Goal: Information Seeking & Learning: Learn about a topic

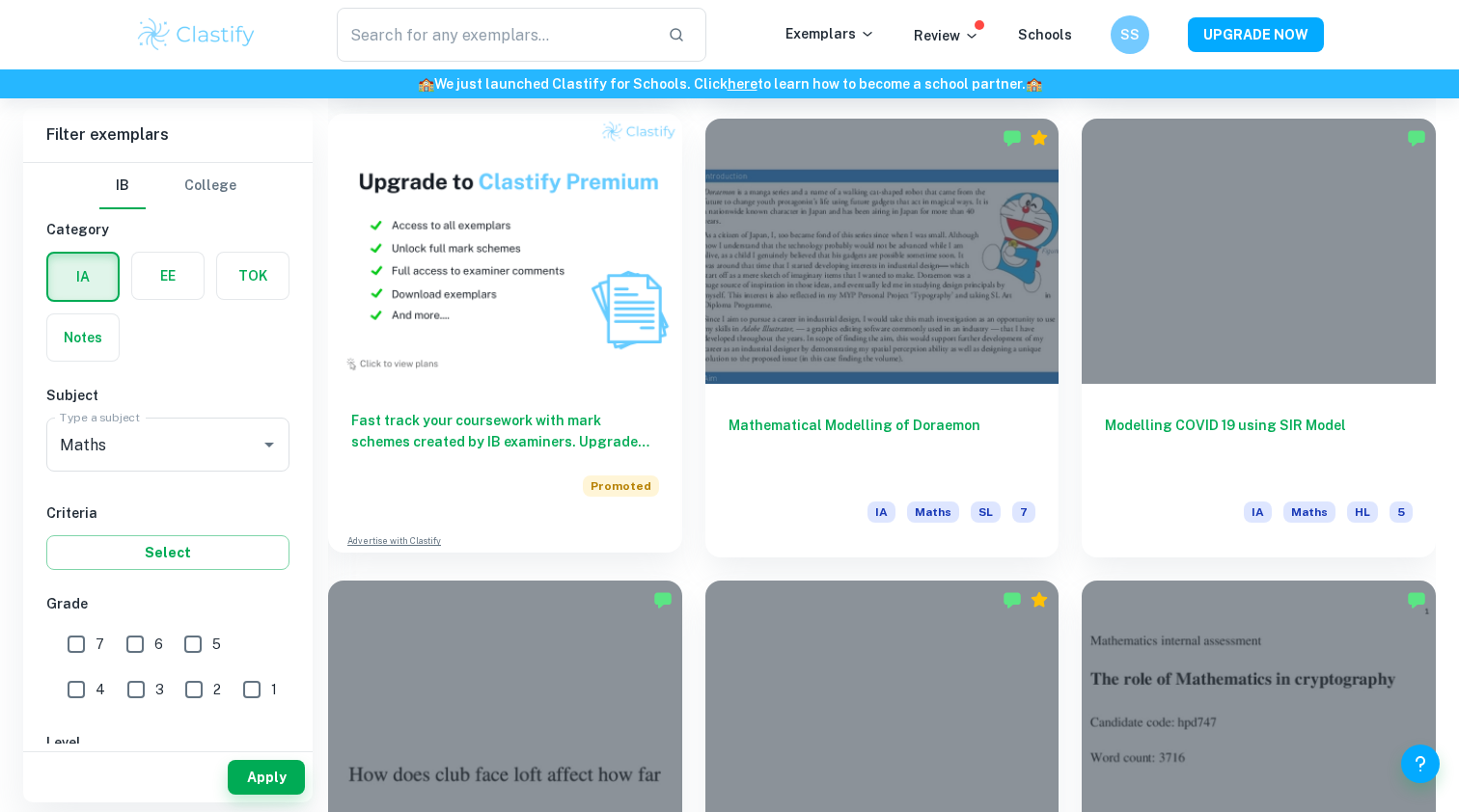
scroll to position [2013, 0]
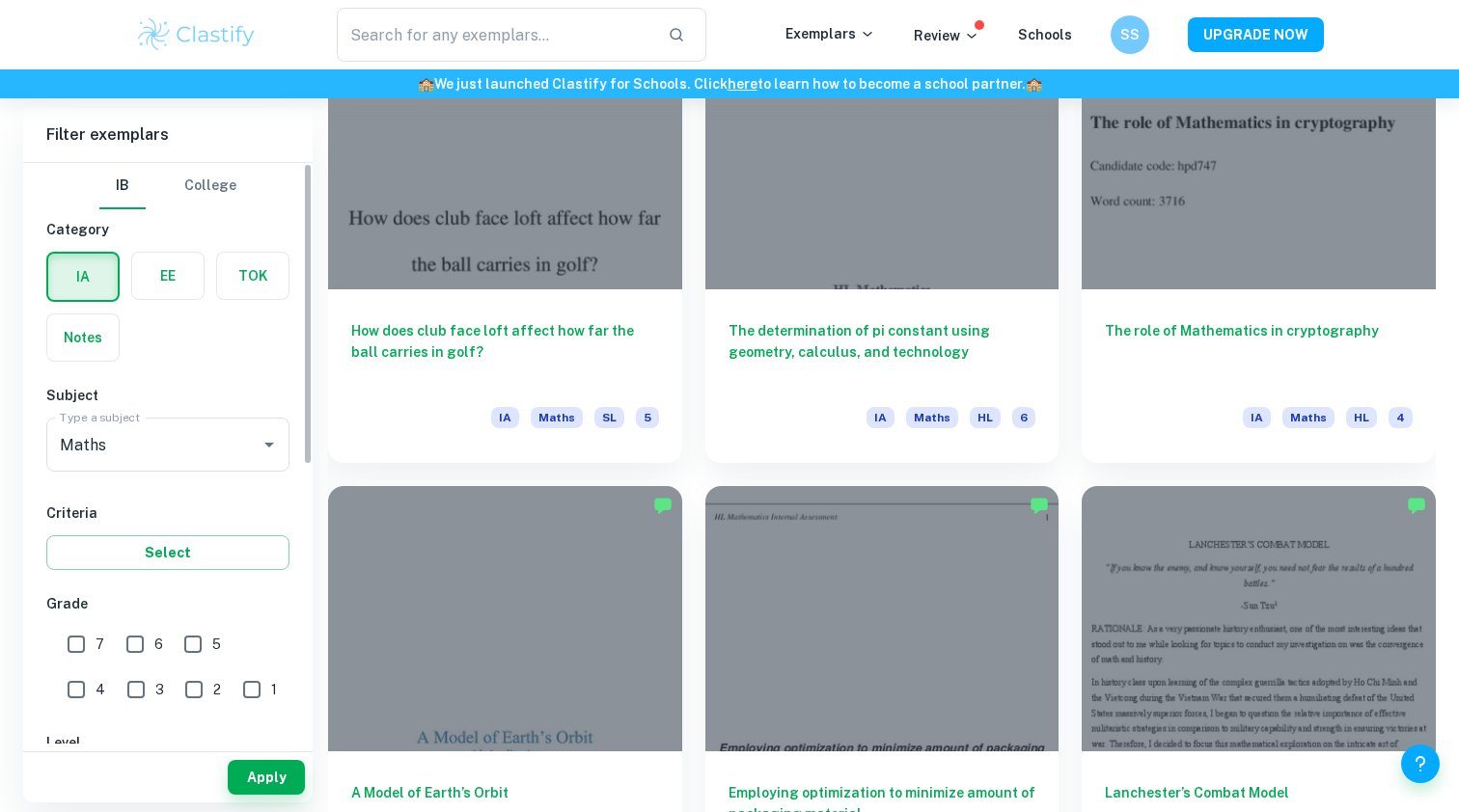
click at [84, 648] on input "7" at bounding box center [77, 645] width 39 height 39
checkbox input "true"
click at [264, 774] on button "Apply" at bounding box center [265, 778] width 77 height 35
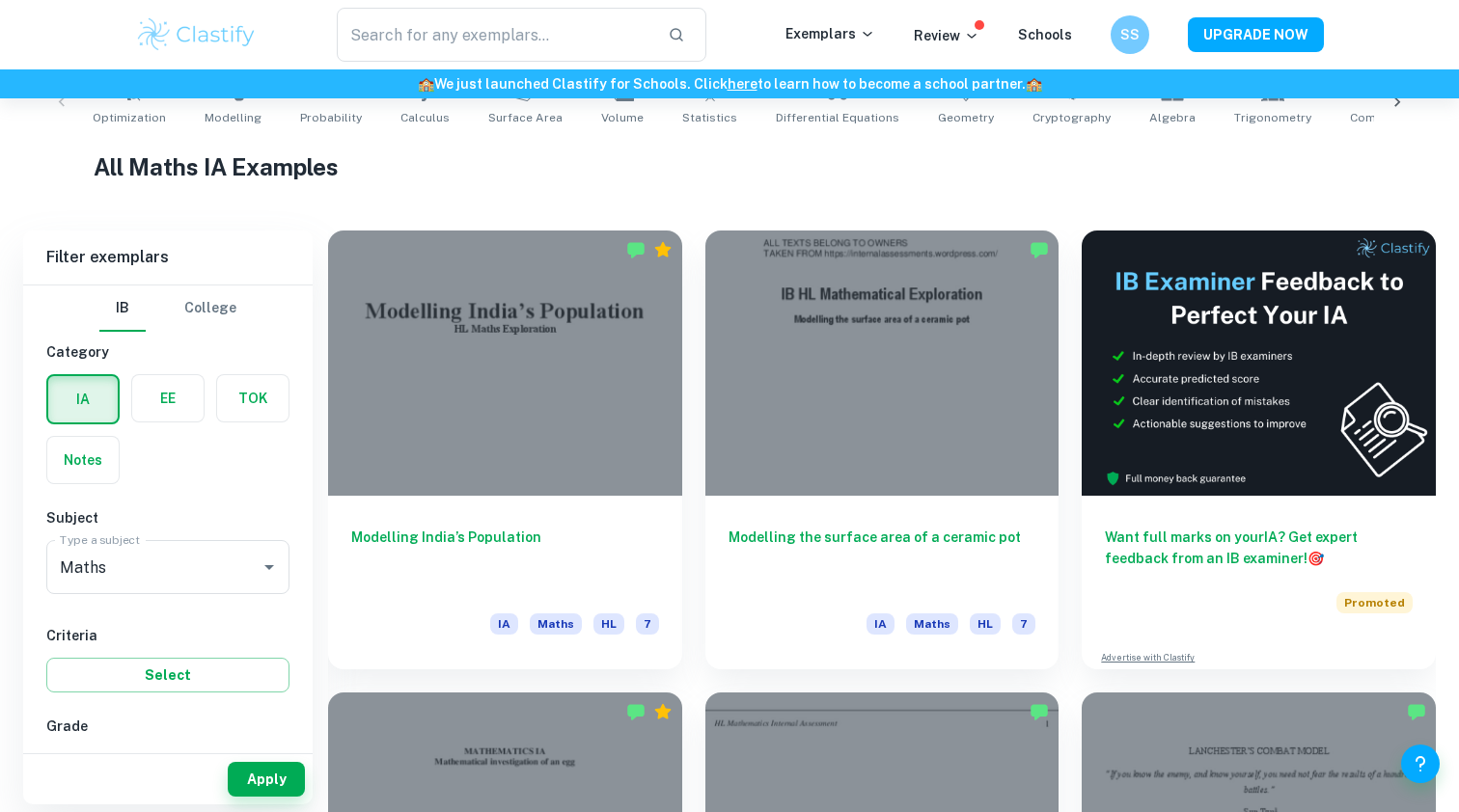
scroll to position [422, 0]
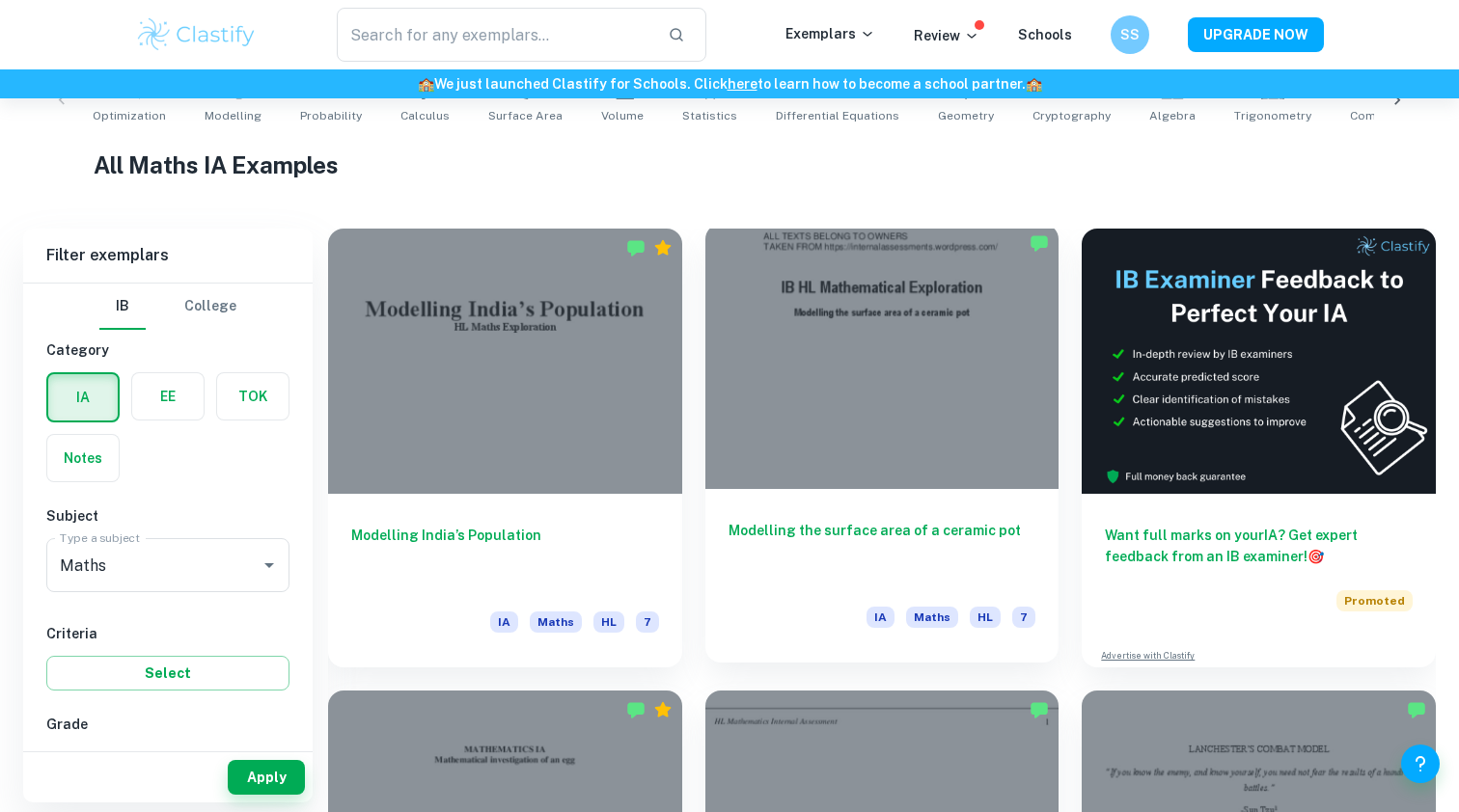
click at [947, 425] on div at bounding box center [882, 355] width 354 height 265
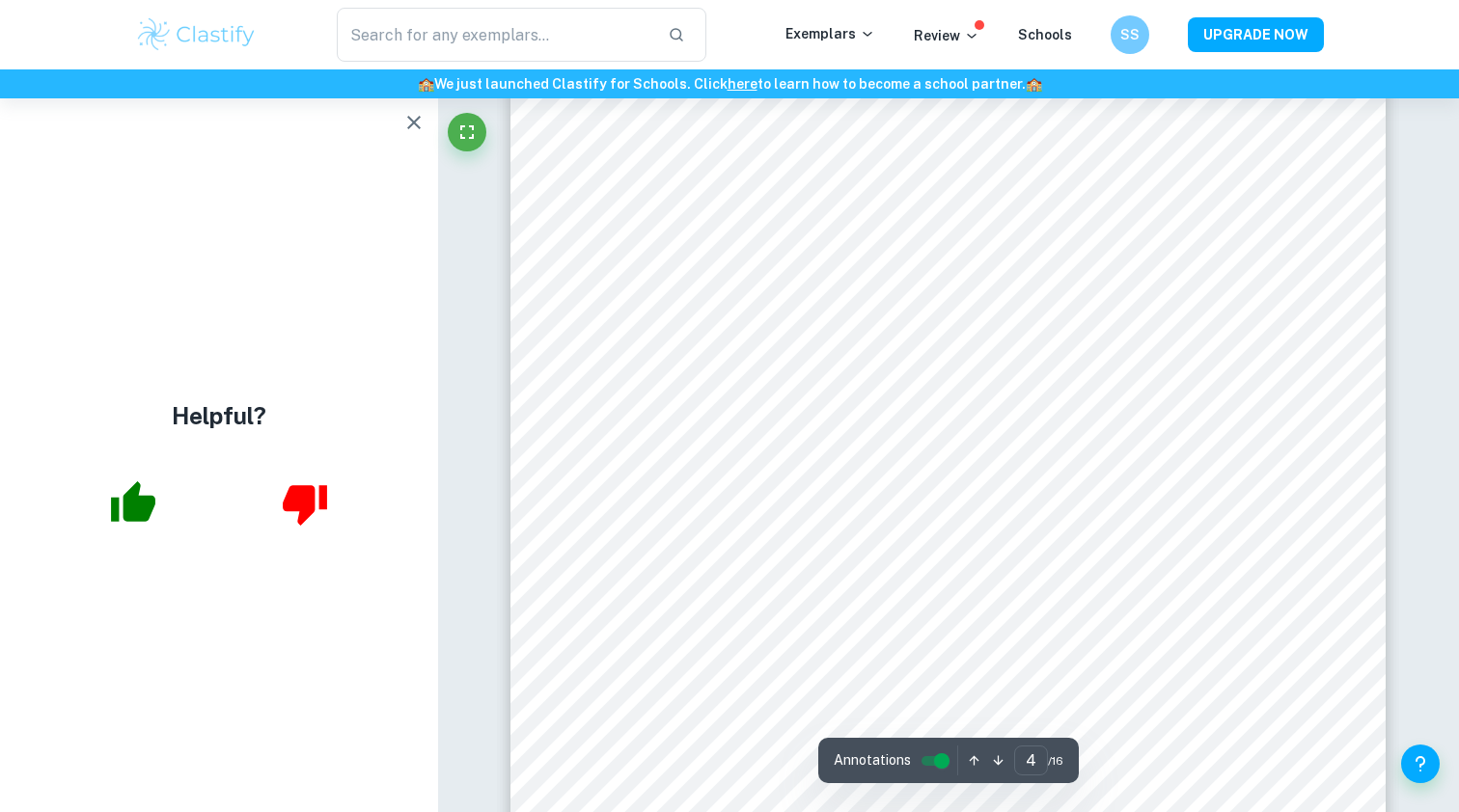
scroll to position [4461, 0]
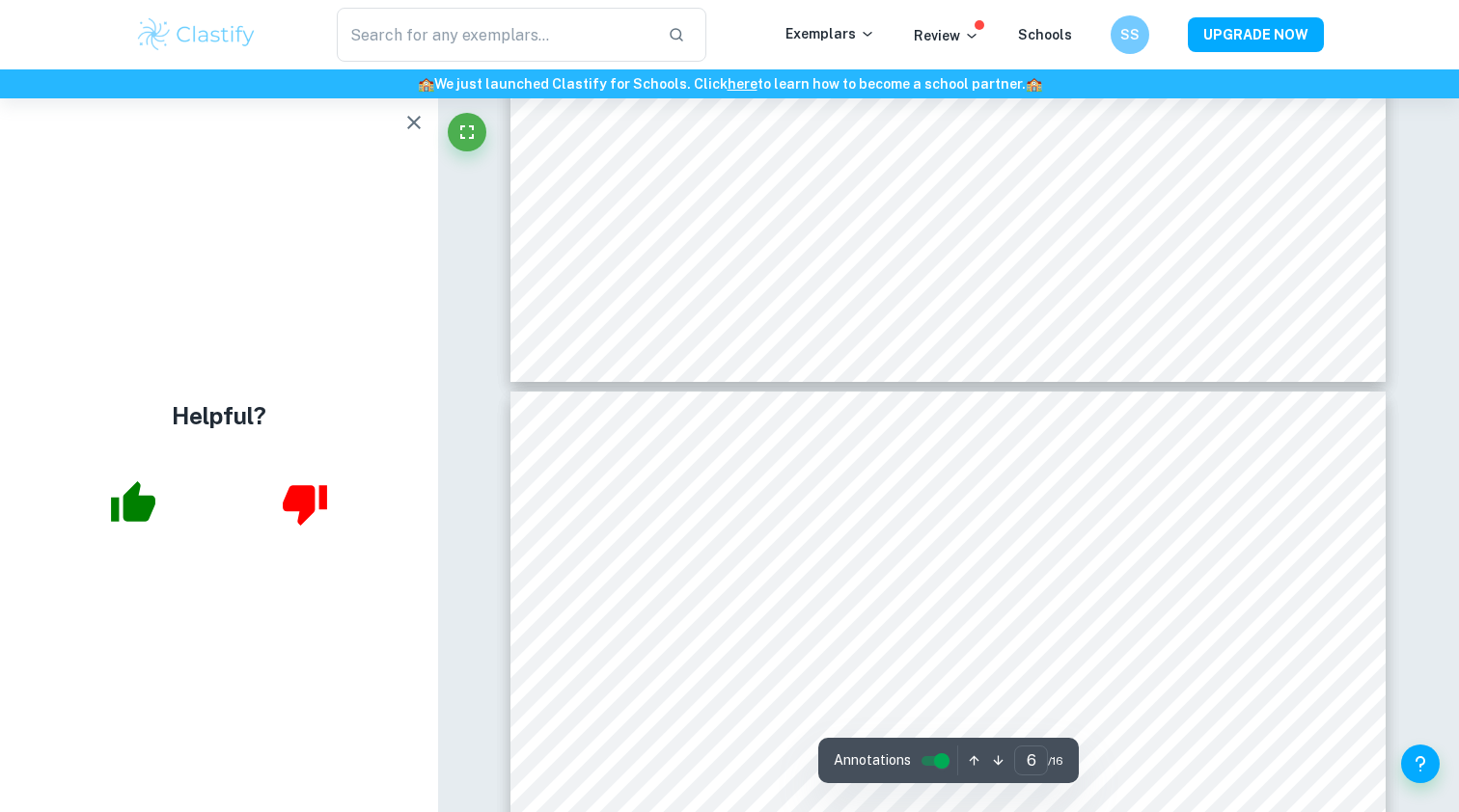
type input "7"
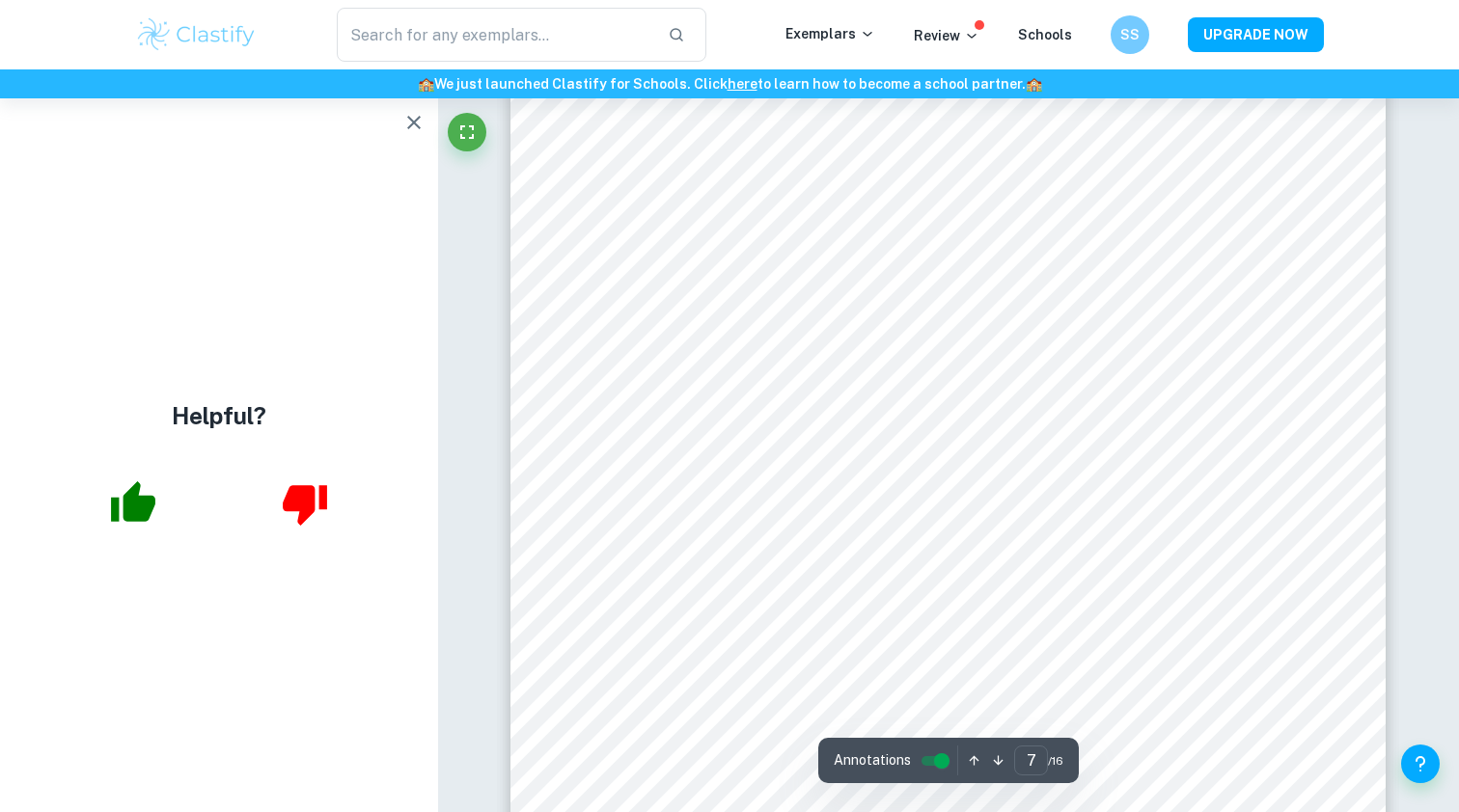
scroll to position [7961, 0]
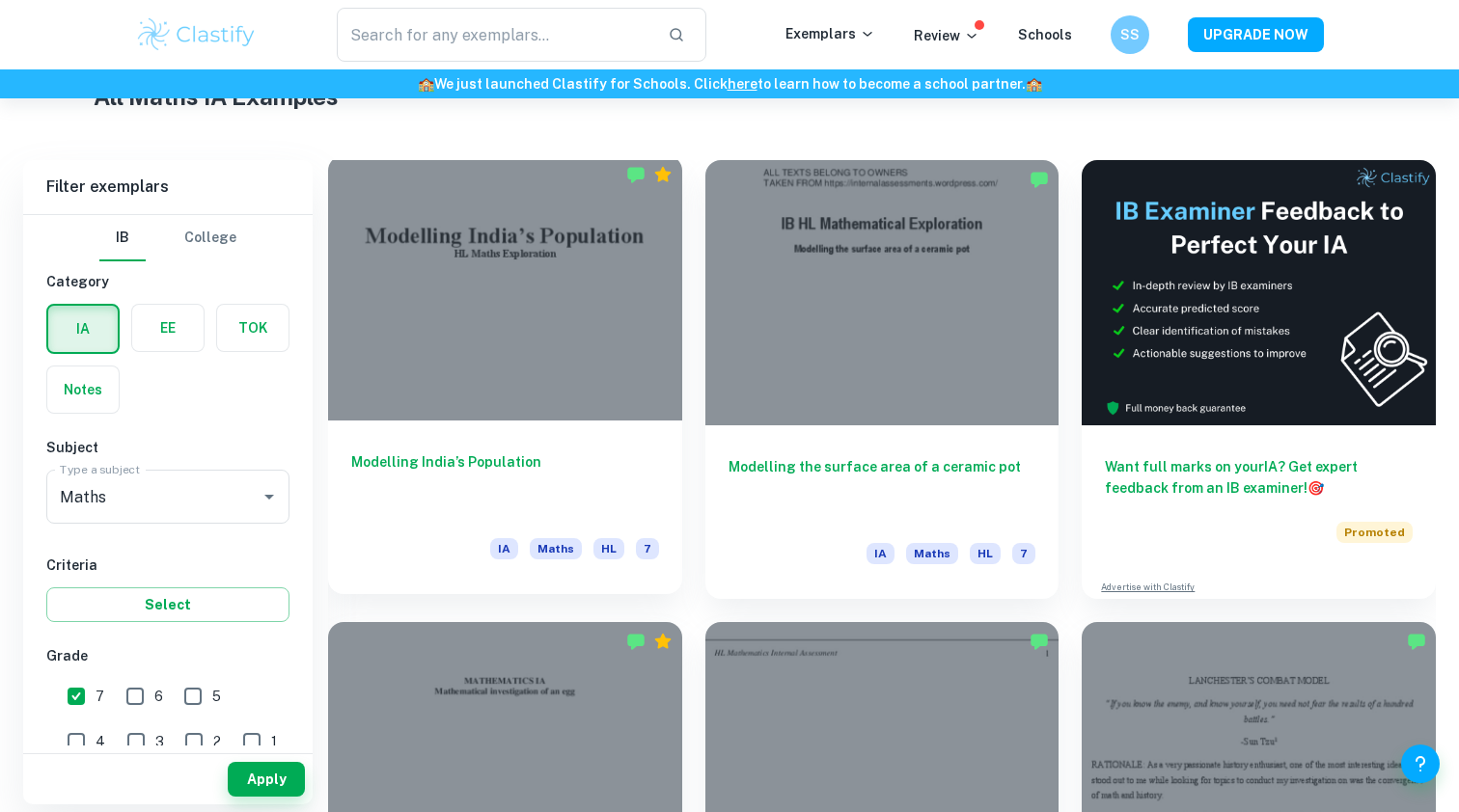
scroll to position [492, 0]
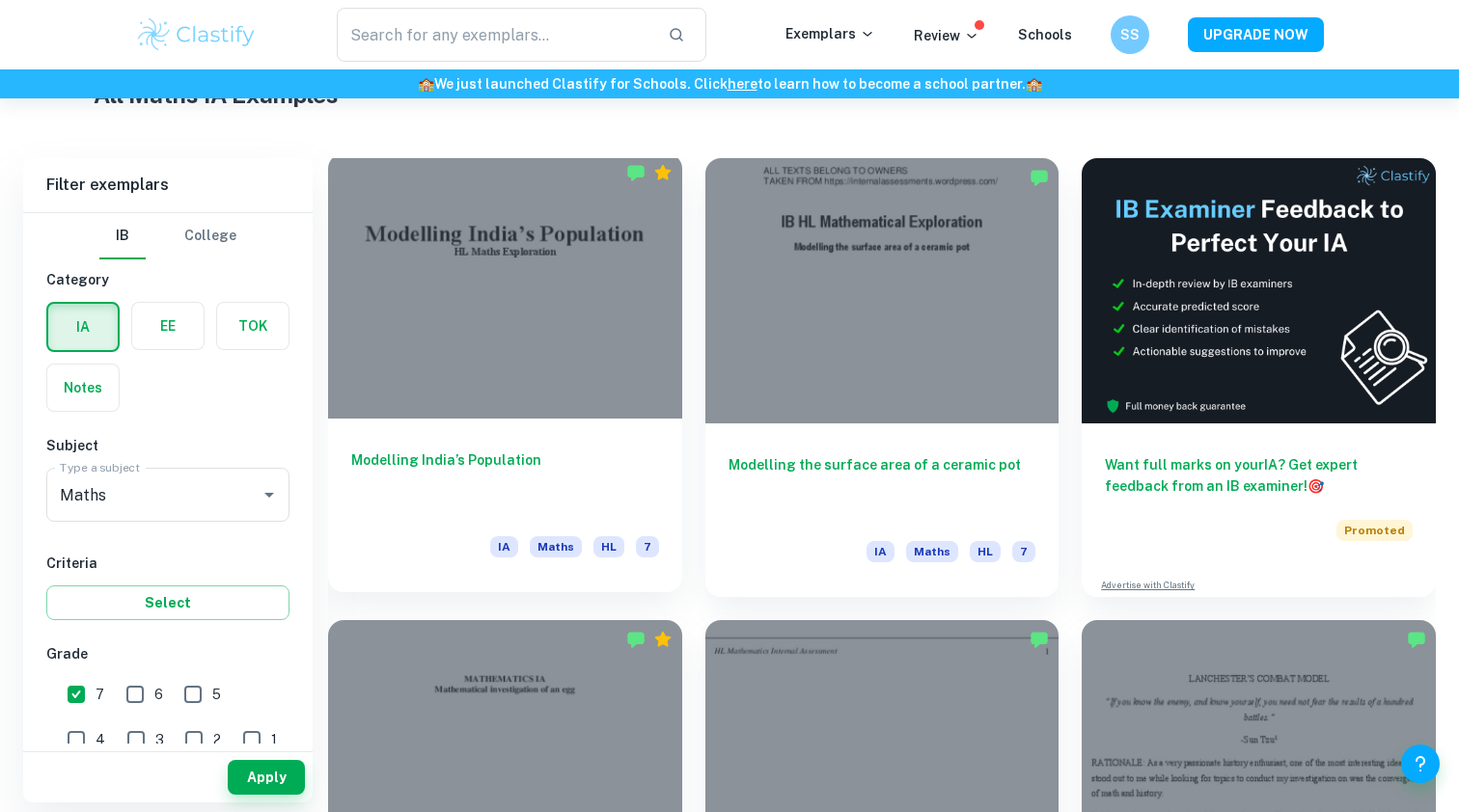
click at [519, 289] on div at bounding box center [505, 286] width 354 height 265
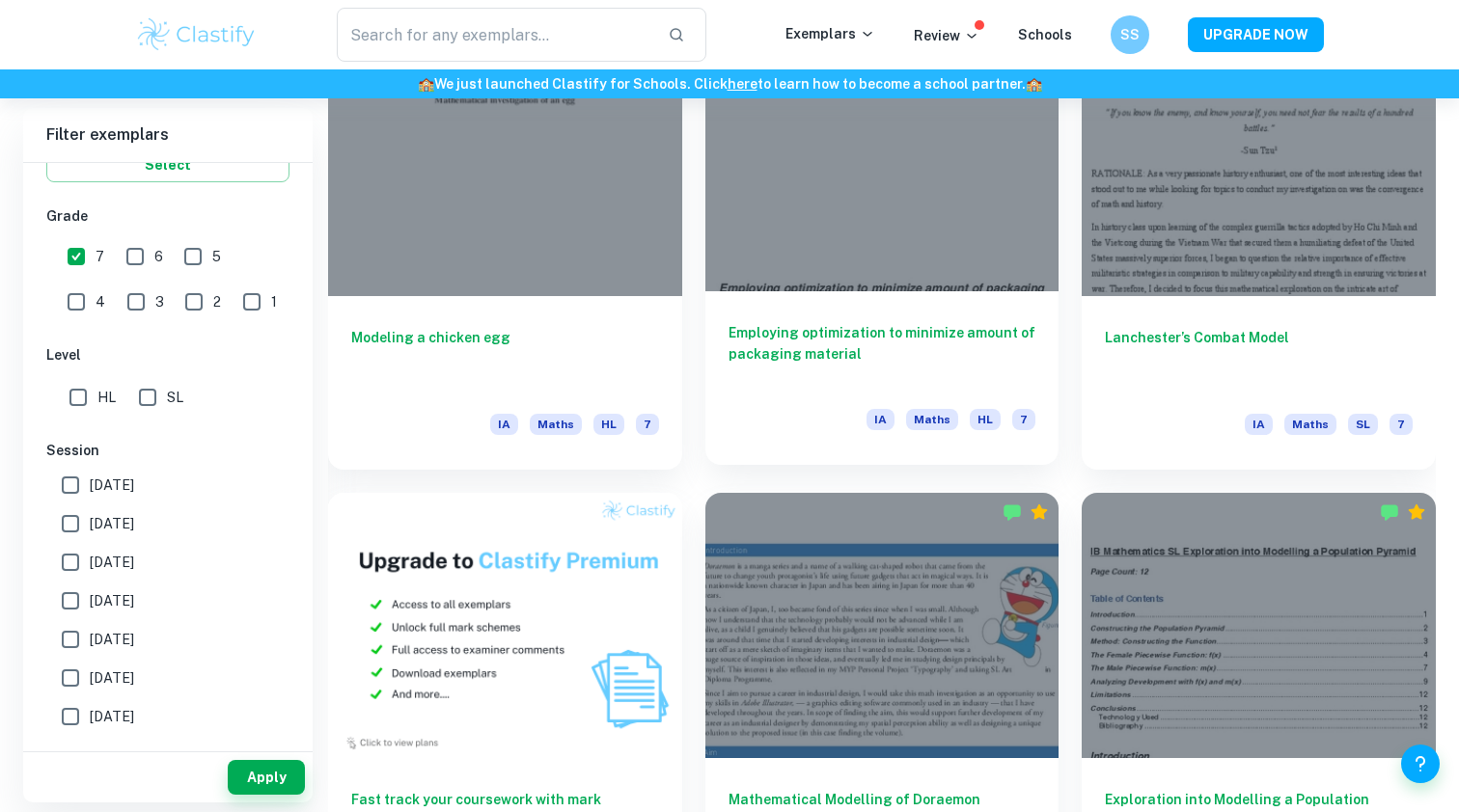
scroll to position [1024, 0]
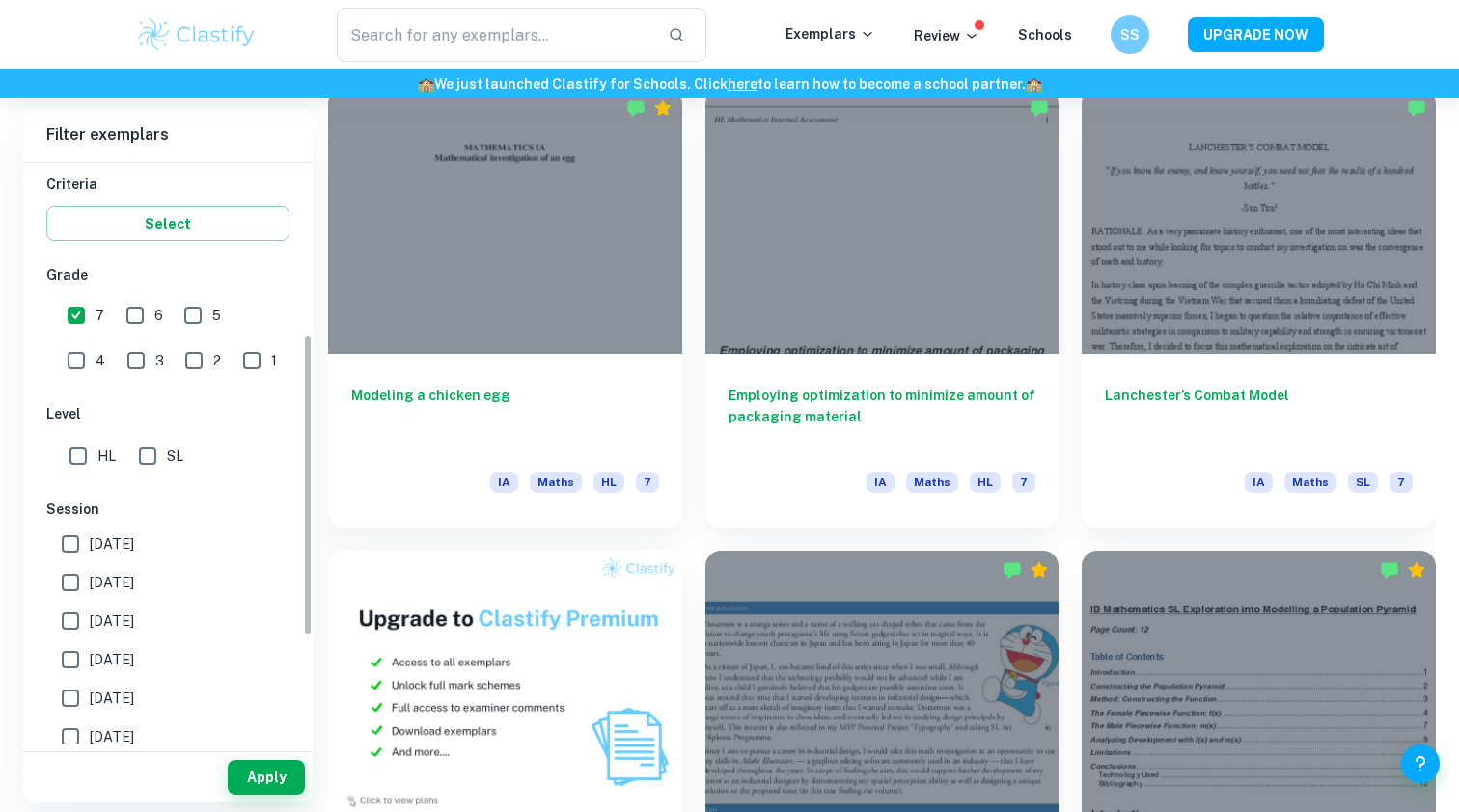
scroll to position [336, 0]
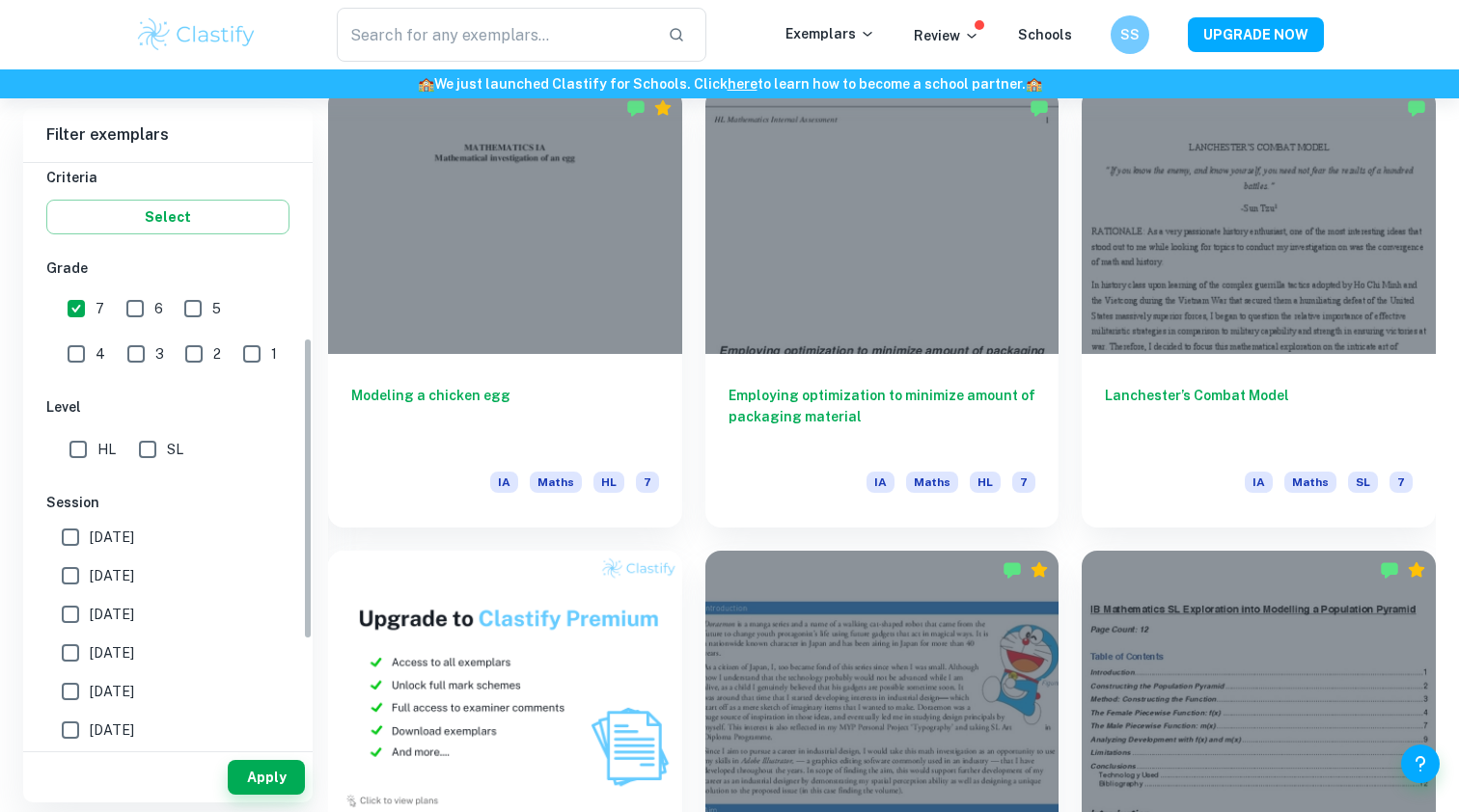
click at [71, 526] on input "[DATE]" at bounding box center [71, 537] width 39 height 39
click at [70, 539] on input "[DATE]" at bounding box center [71, 537] width 39 height 39
checkbox input "false"
click at [71, 566] on input "[DATE]" at bounding box center [71, 576] width 39 height 39
checkbox input "true"
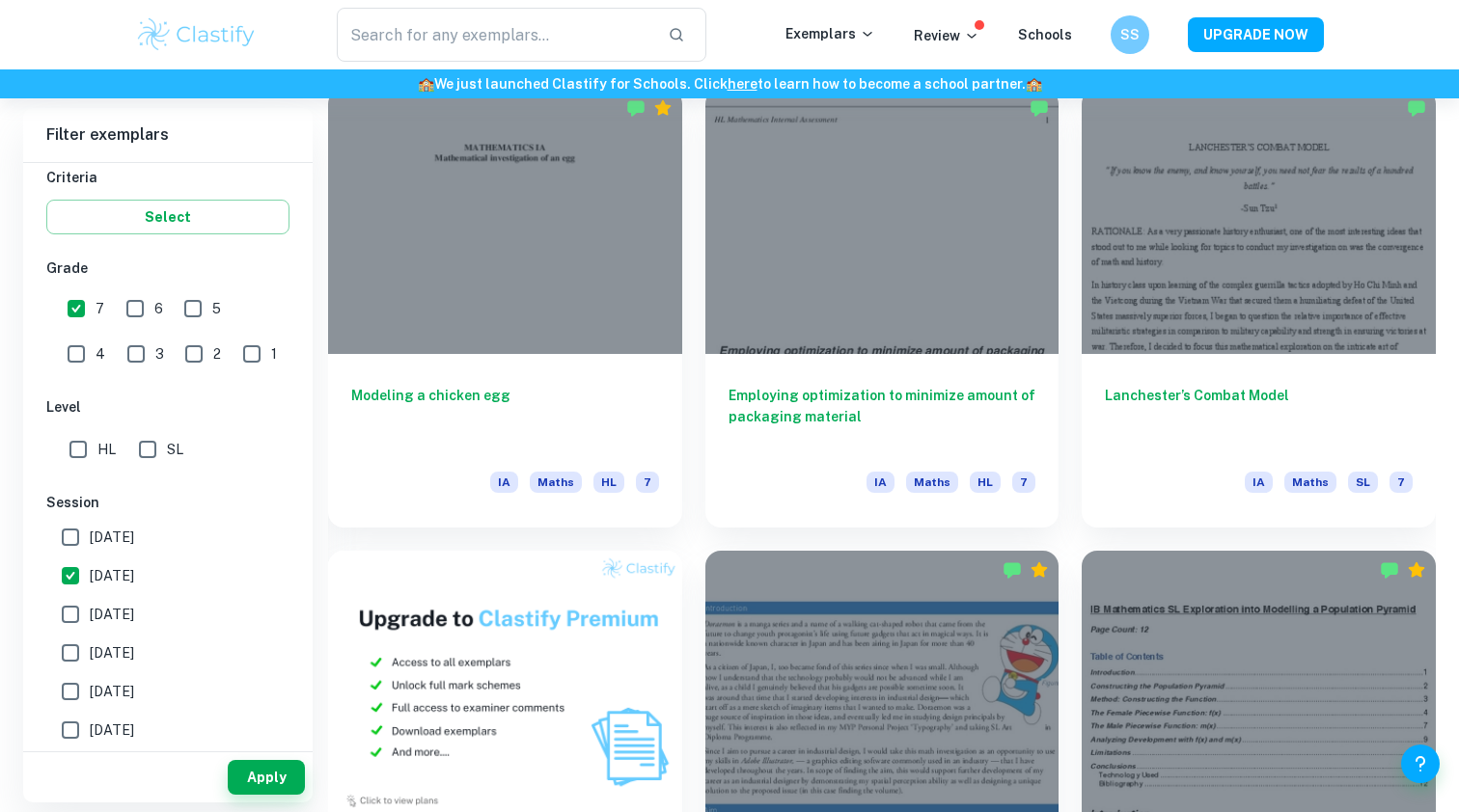
click at [63, 604] on input "[DATE]" at bounding box center [71, 615] width 39 height 39
checkbox input "true"
click at [257, 770] on button "Apply" at bounding box center [265, 778] width 77 height 35
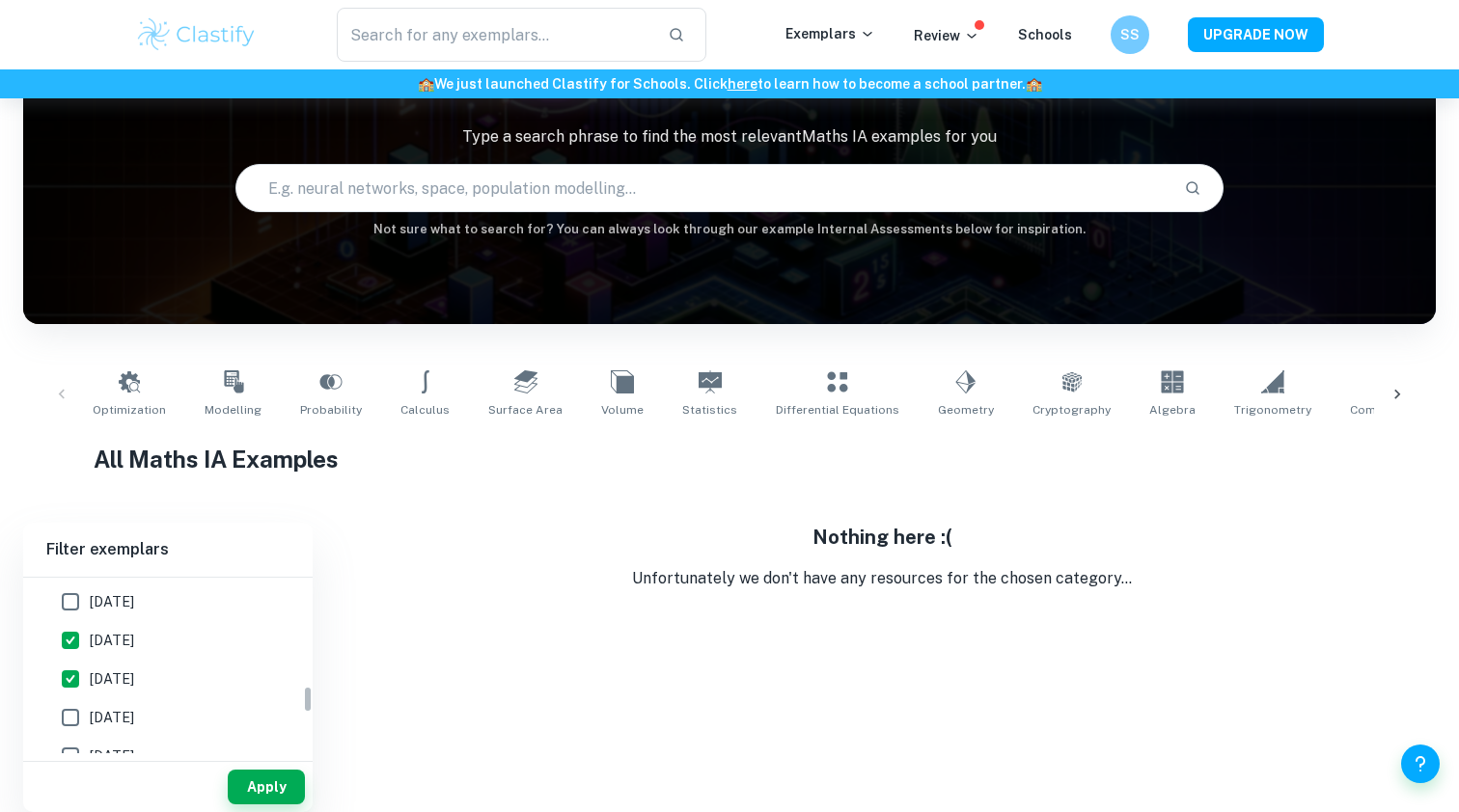
scroll to position [687, 0]
click at [134, 640] on span "[DATE]" at bounding box center [112, 640] width 45 height 21
click at [89, 640] on input "[DATE]" at bounding box center [71, 640] width 39 height 39
checkbox input "false"
click at [126, 660] on label "[DATE]" at bounding box center [162, 678] width 222 height 39
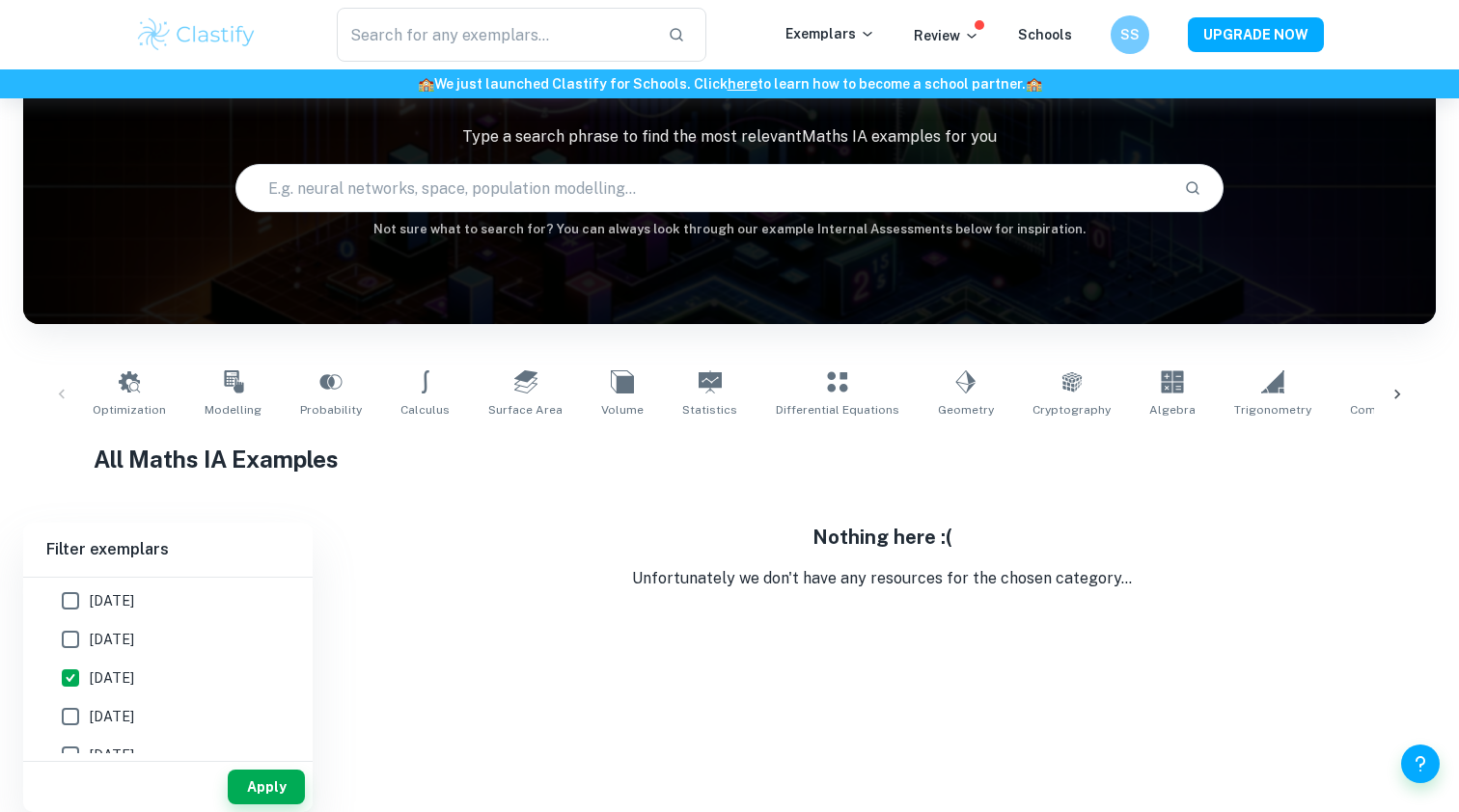
click at [89, 660] on input "[DATE]" at bounding box center [71, 678] width 39 height 39
checkbox input "false"
click at [276, 786] on button "Apply" at bounding box center [265, 788] width 77 height 35
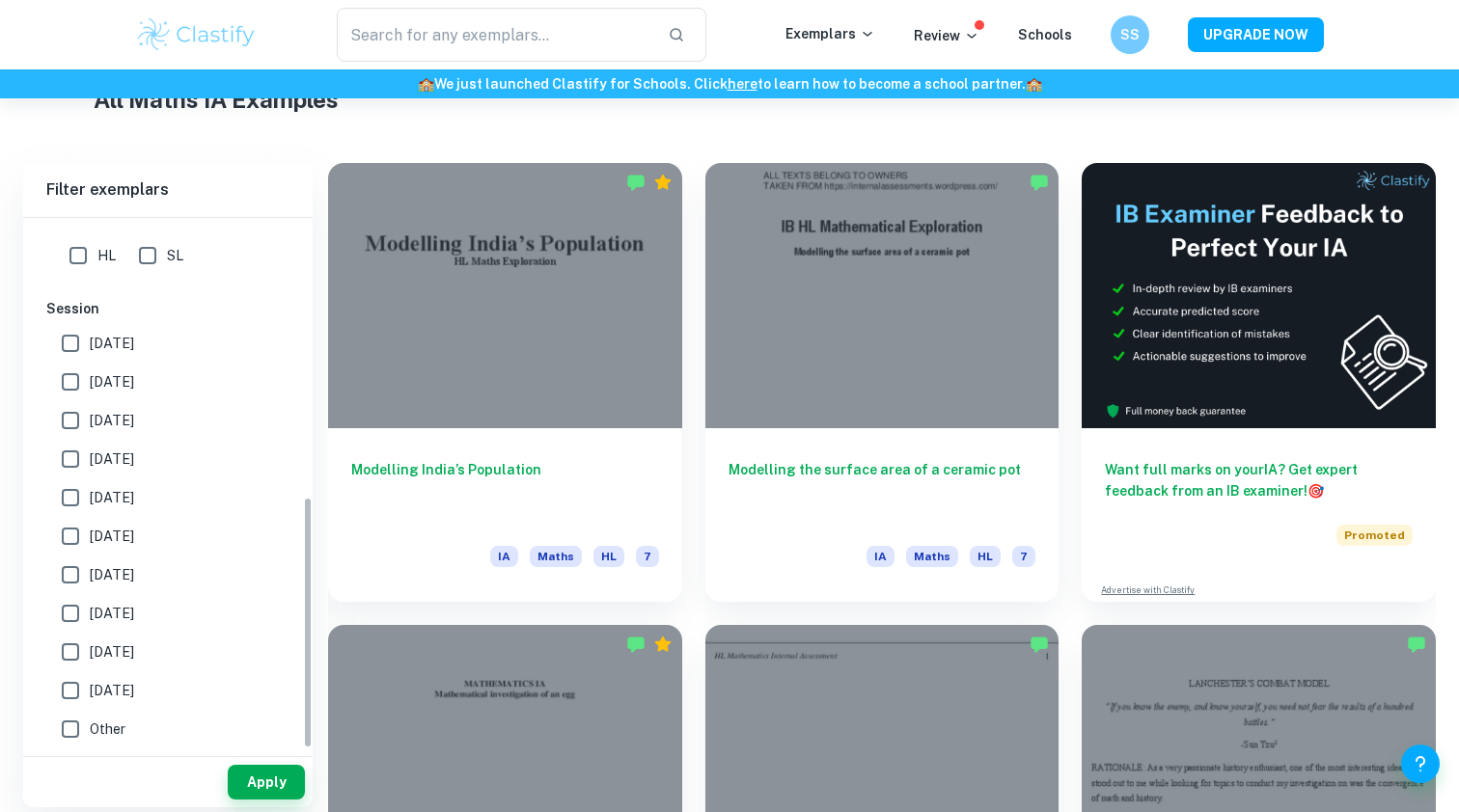
scroll to position [493, 0]
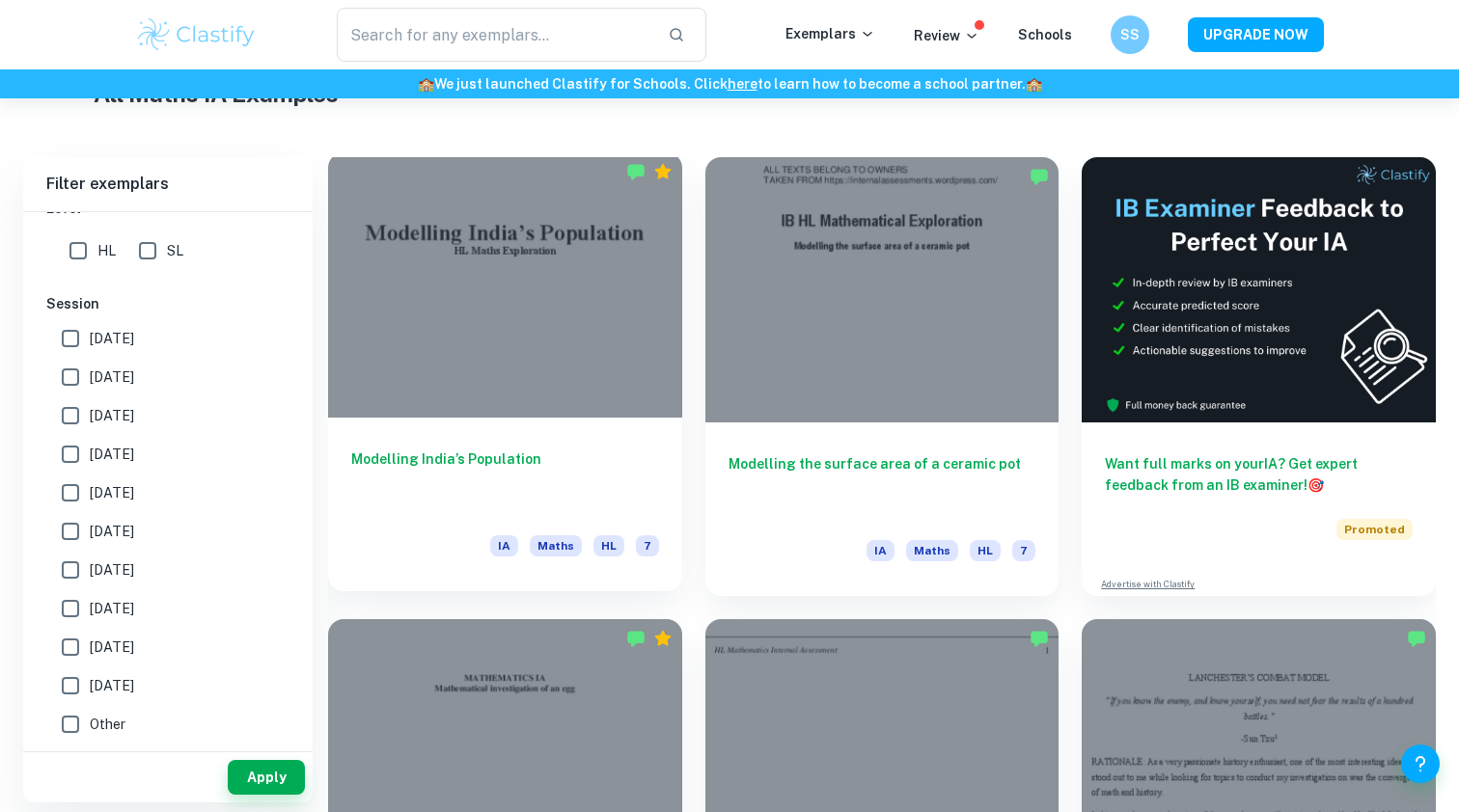
click at [516, 376] on div at bounding box center [505, 285] width 354 height 265
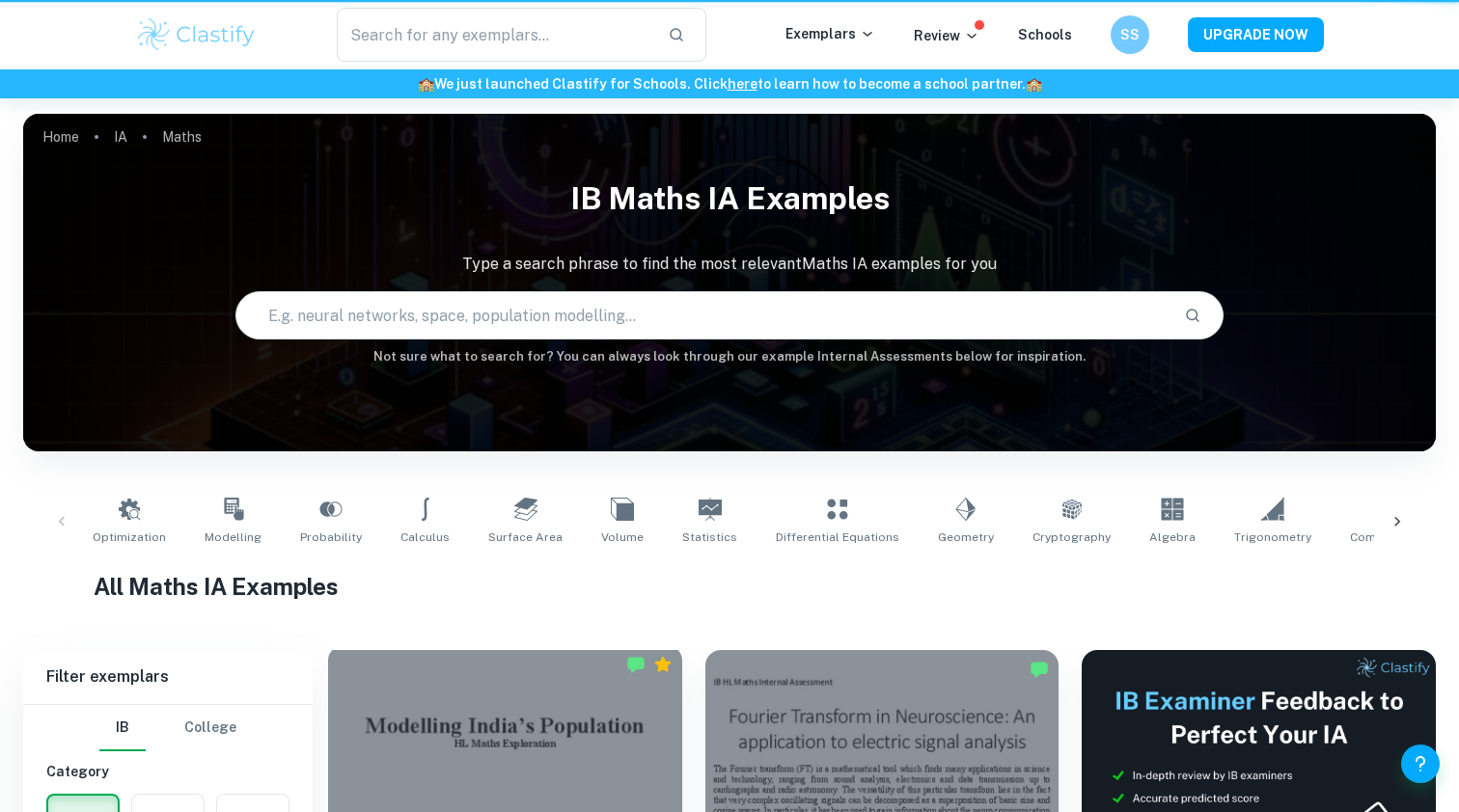
scroll to position [493, 0]
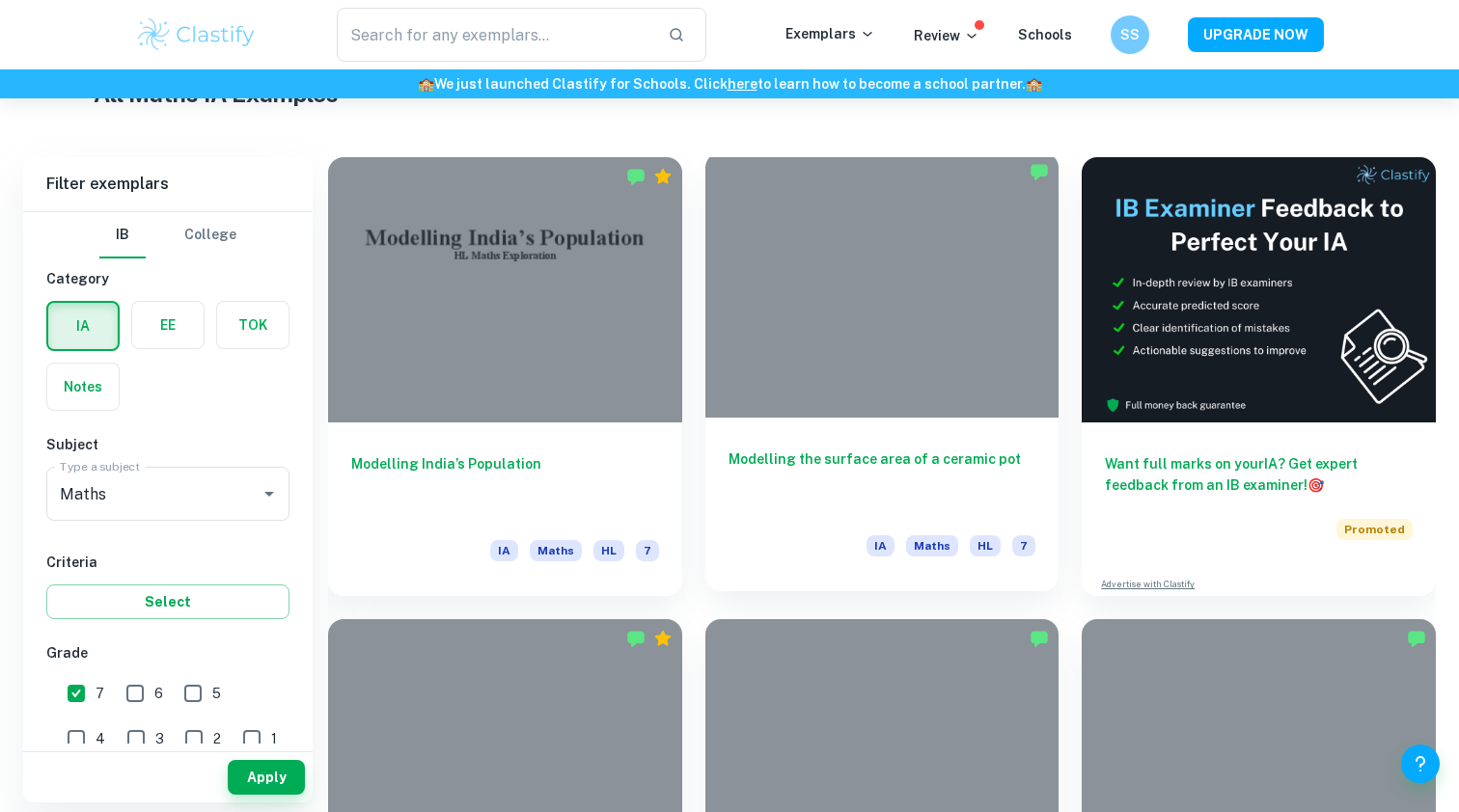
click at [791, 331] on div at bounding box center [882, 285] width 354 height 265
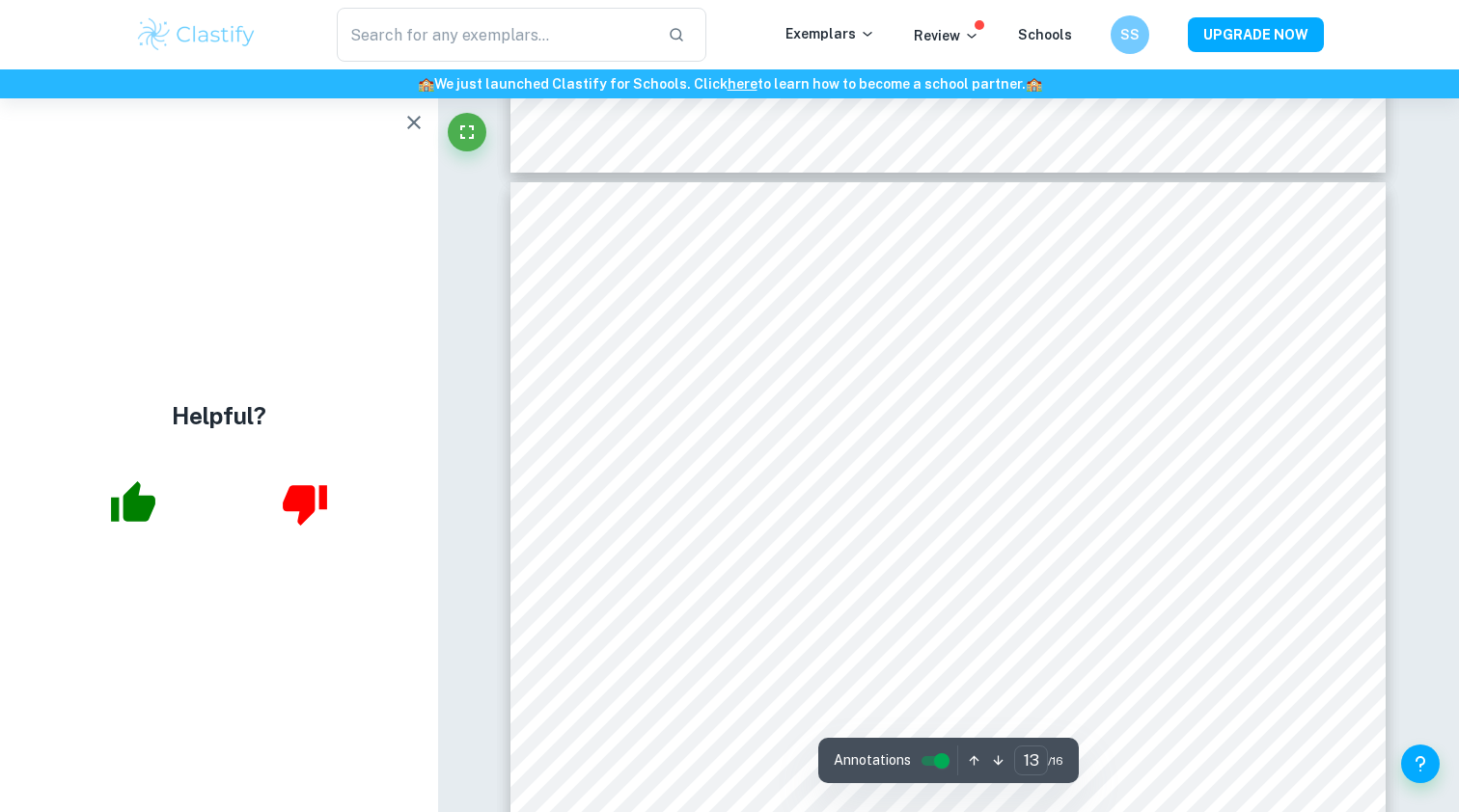
scroll to position [15604, 1]
type input "14"
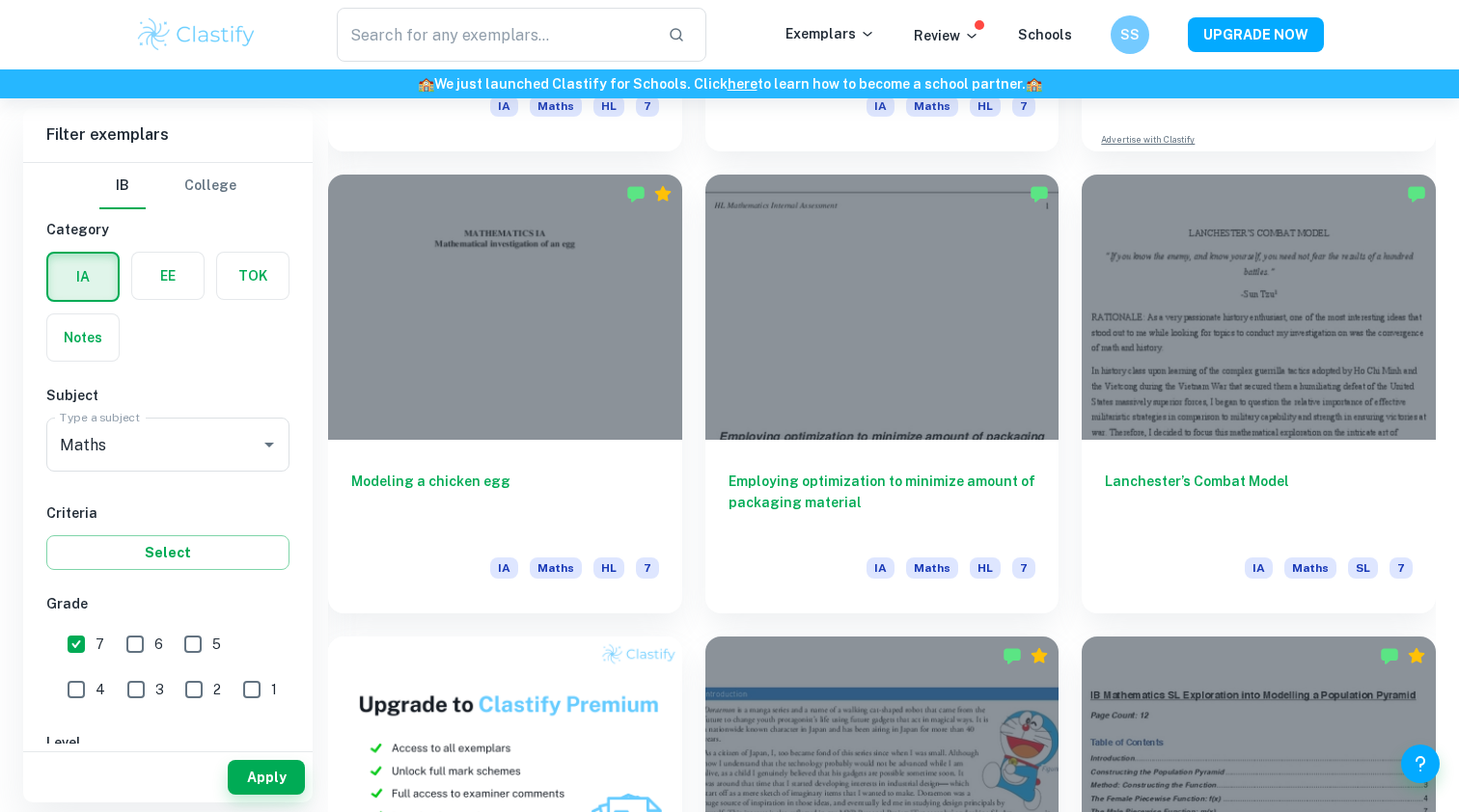
scroll to position [940, 0]
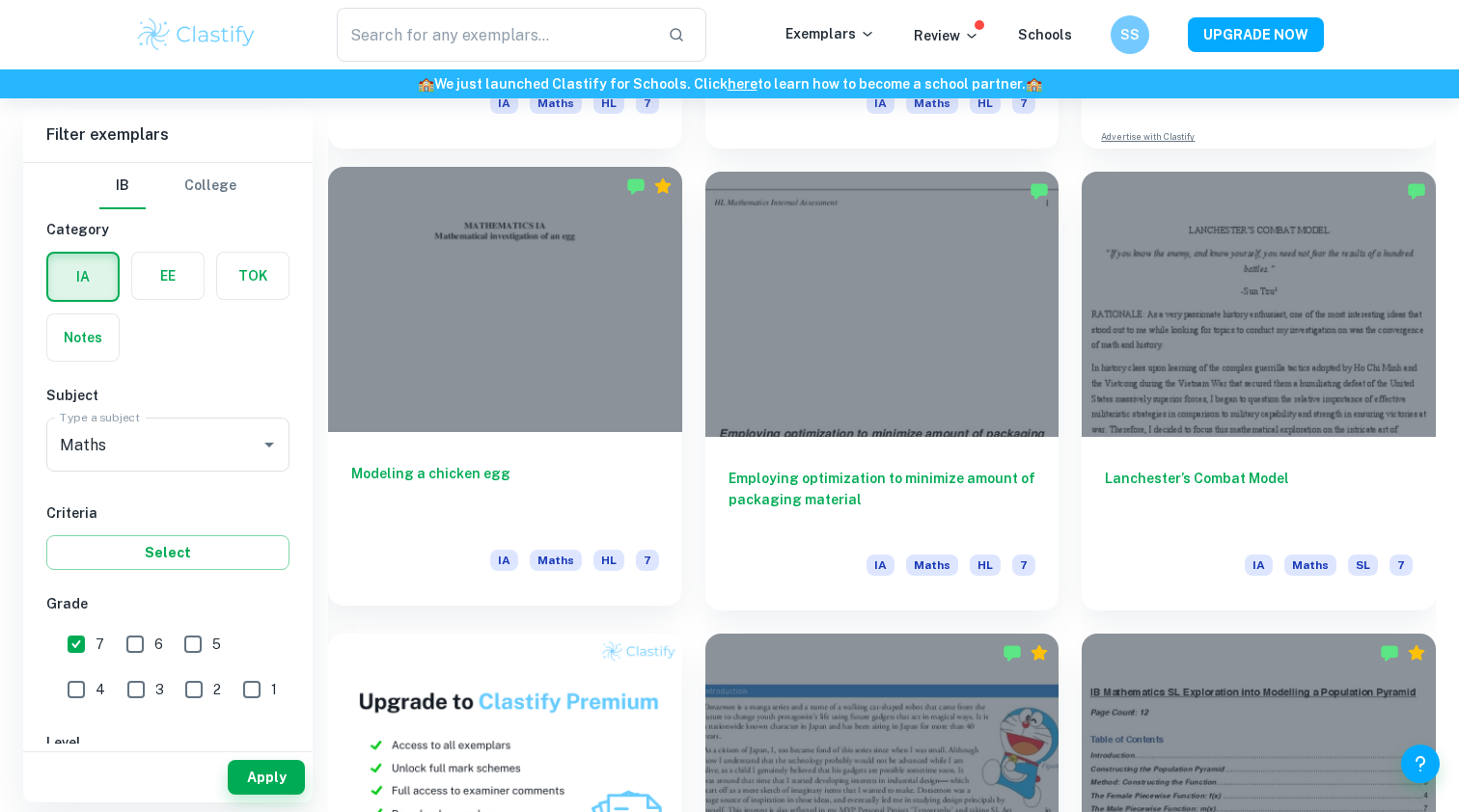
click at [560, 400] on div at bounding box center [505, 299] width 354 height 265
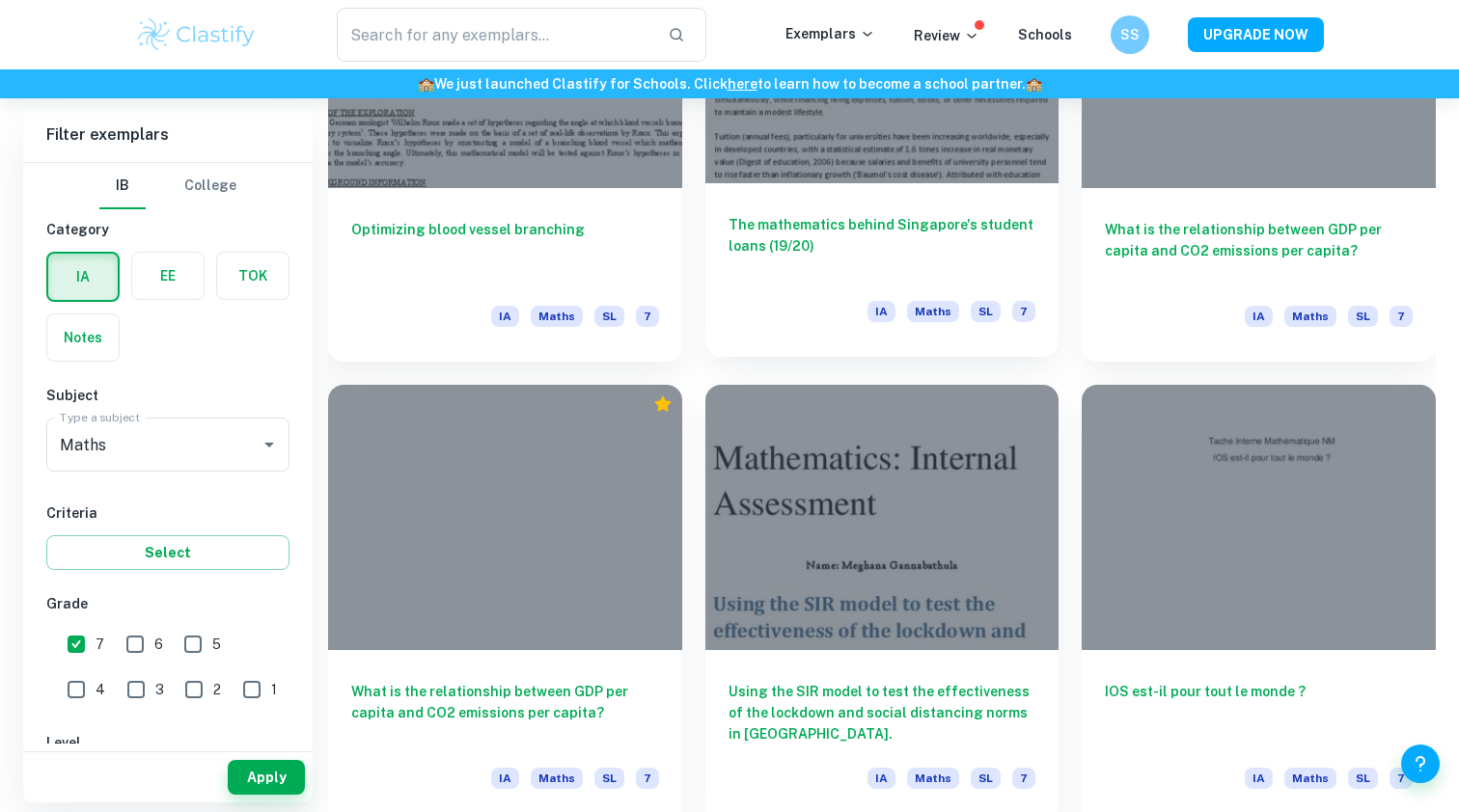
scroll to position [2116, 0]
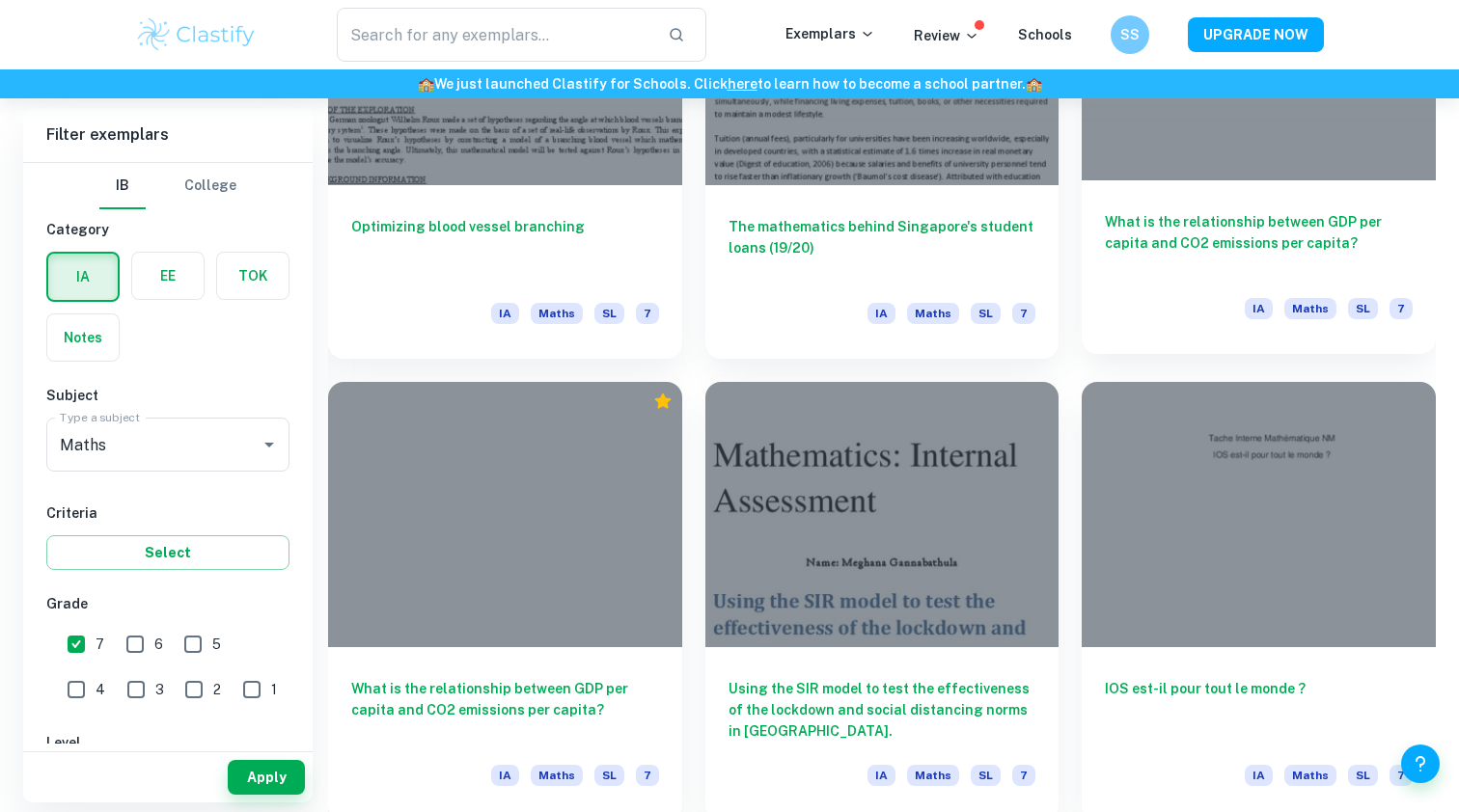
click at [1155, 185] on div "What is the relationship between GDP per capita and CO2 emissions per capita? I…" at bounding box center [1258, 267] width 354 height 174
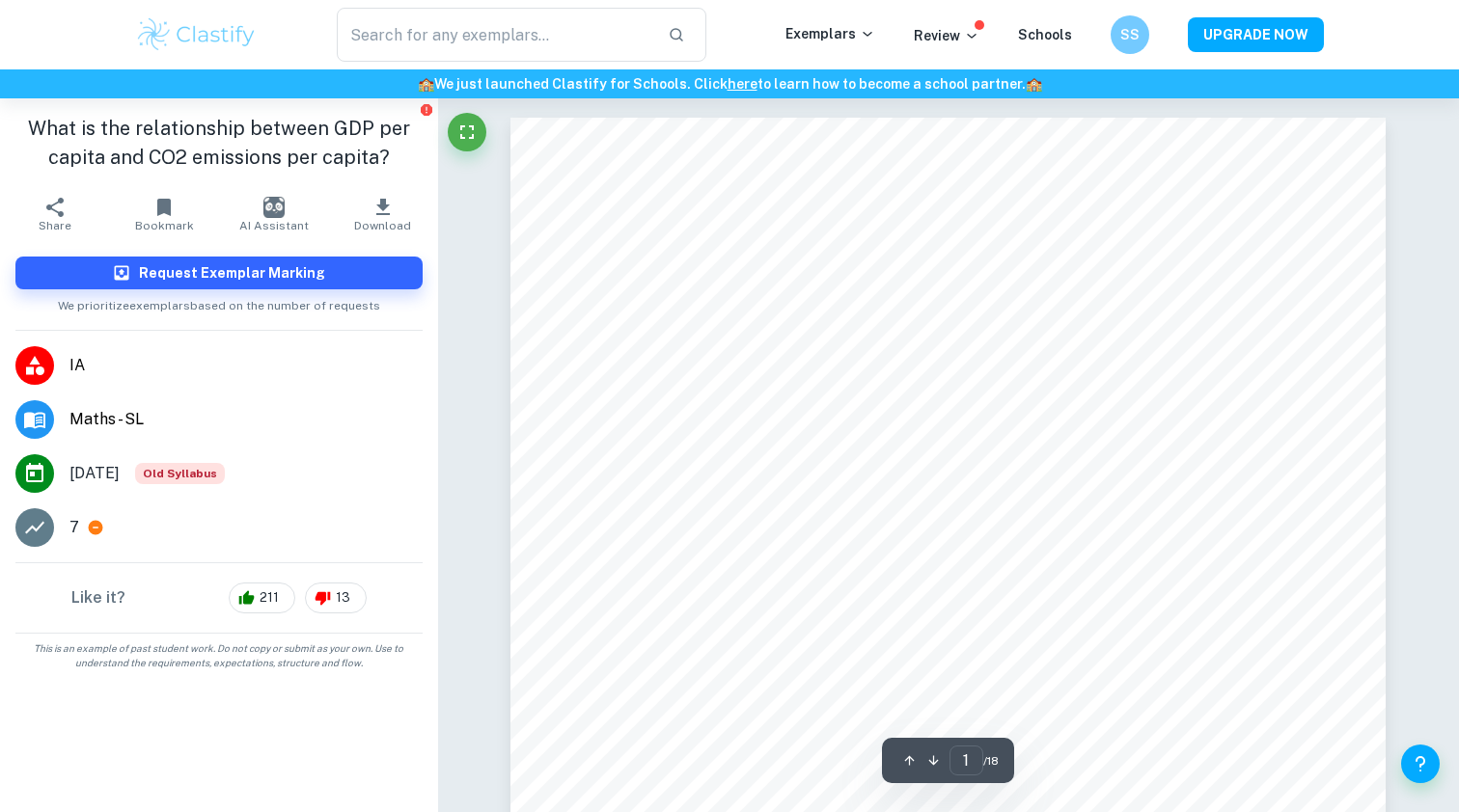
click at [391, 207] on icon "button" at bounding box center [383, 208] width 23 height 23
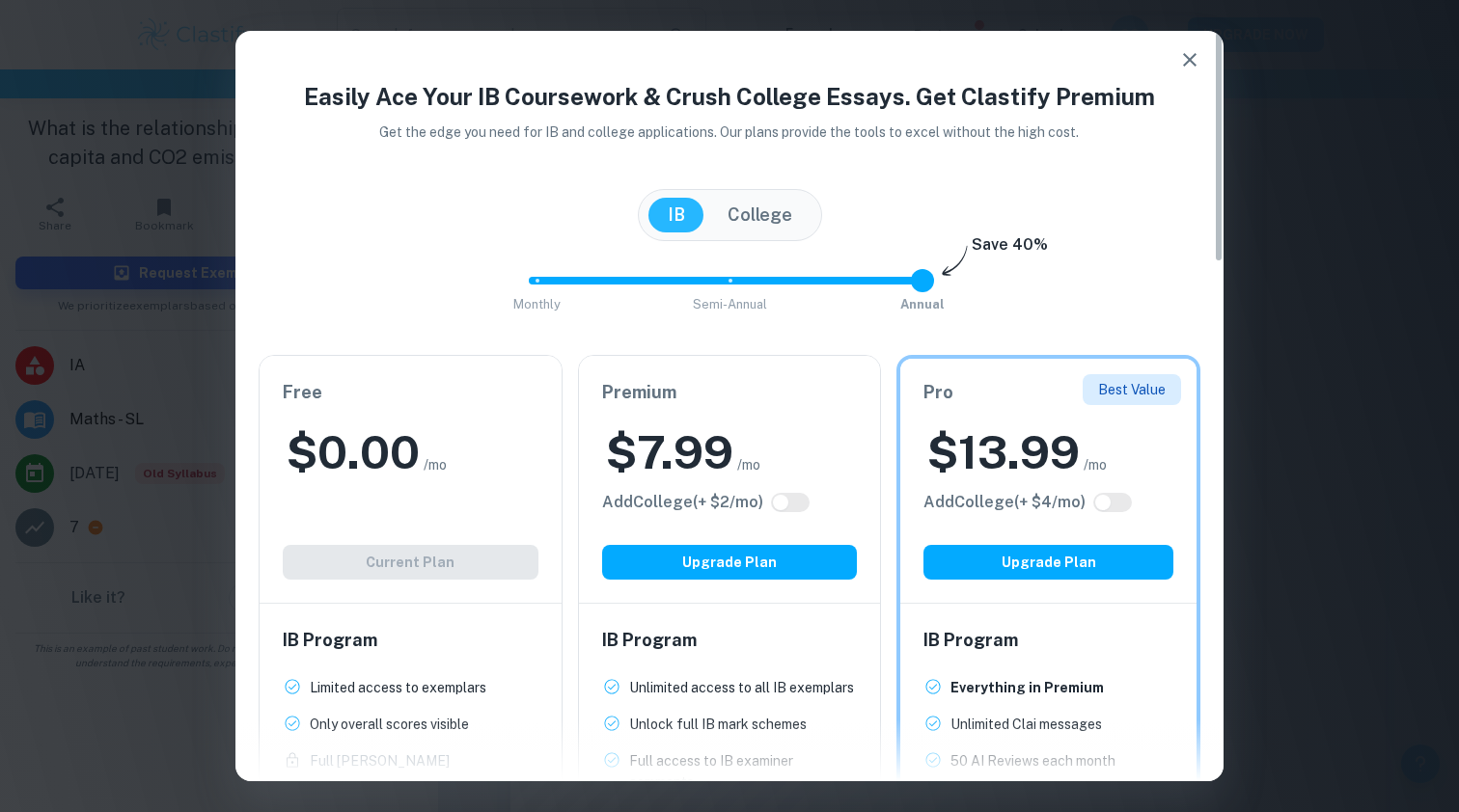
click at [517, 468] on div "$ 0.00 /mo" at bounding box center [410, 453] width 255 height 62
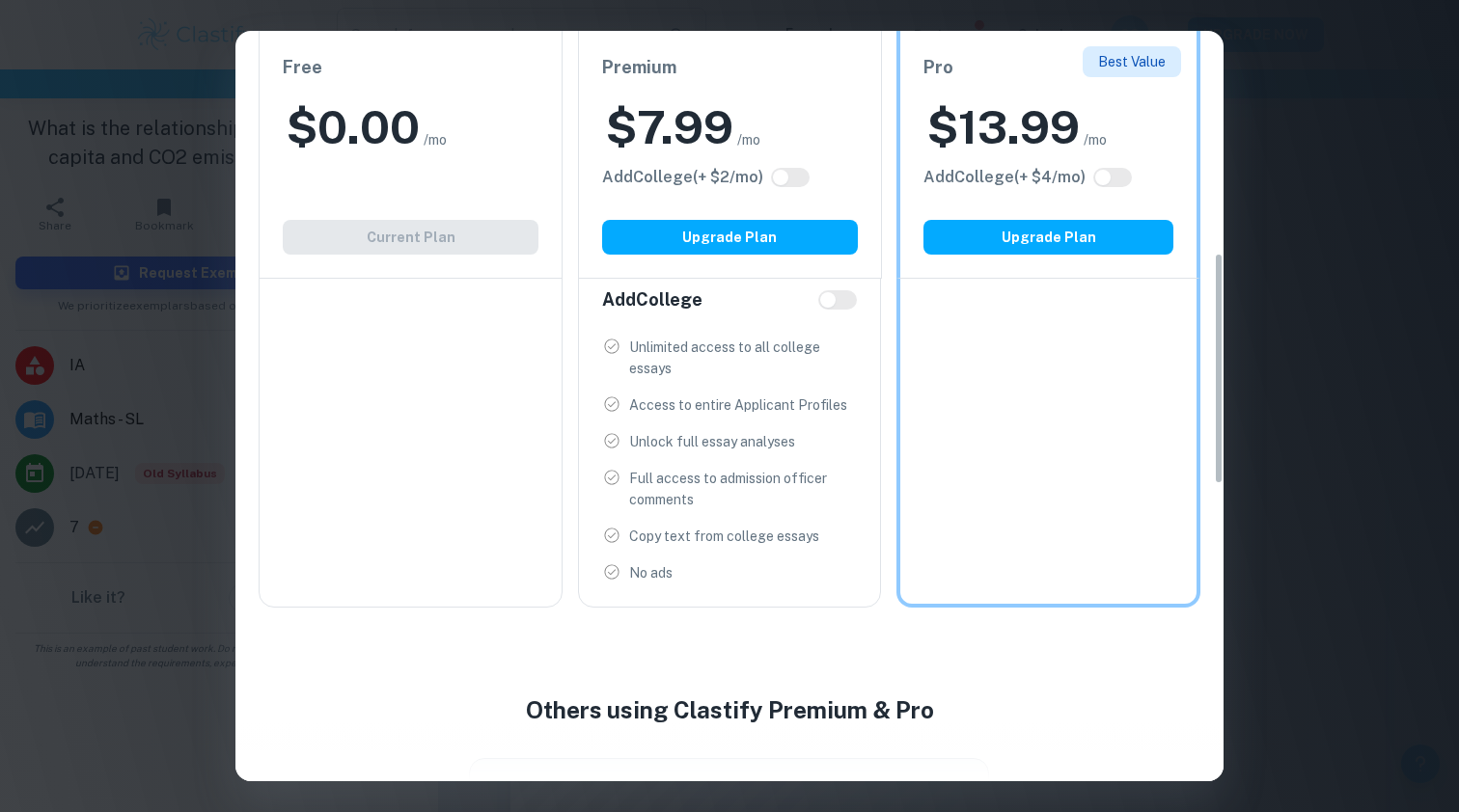
click at [465, 457] on div "Free $ 0.00 /mo Add College (+ $ 2 /mo) Current Plan IB Program Limited access …" at bounding box center [410, 121] width 304 height 973
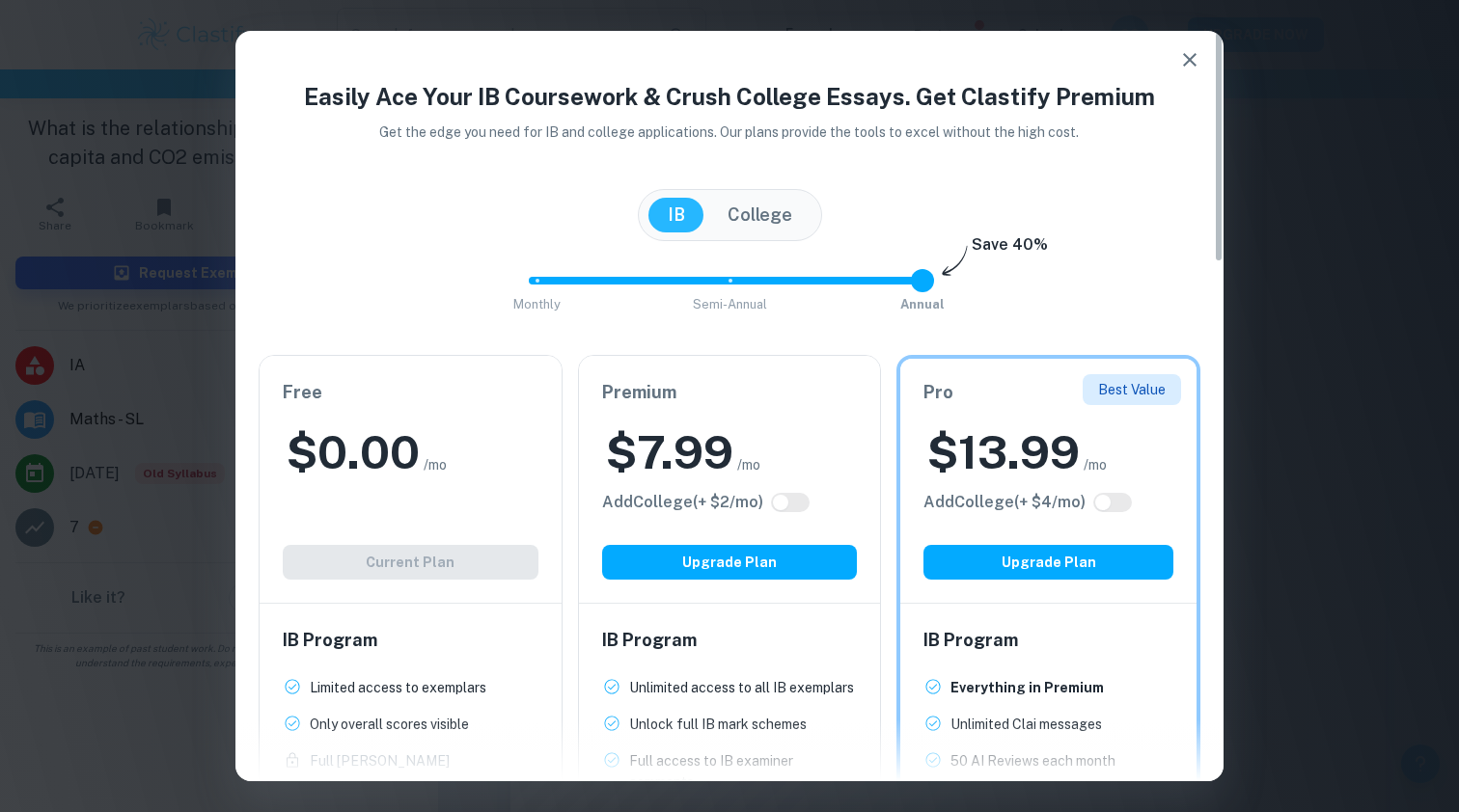
click at [424, 425] on div "$ 0.00 /mo" at bounding box center [410, 453] width 255 height 62
click at [1196, 60] on icon "button" at bounding box center [1190, 60] width 23 height 23
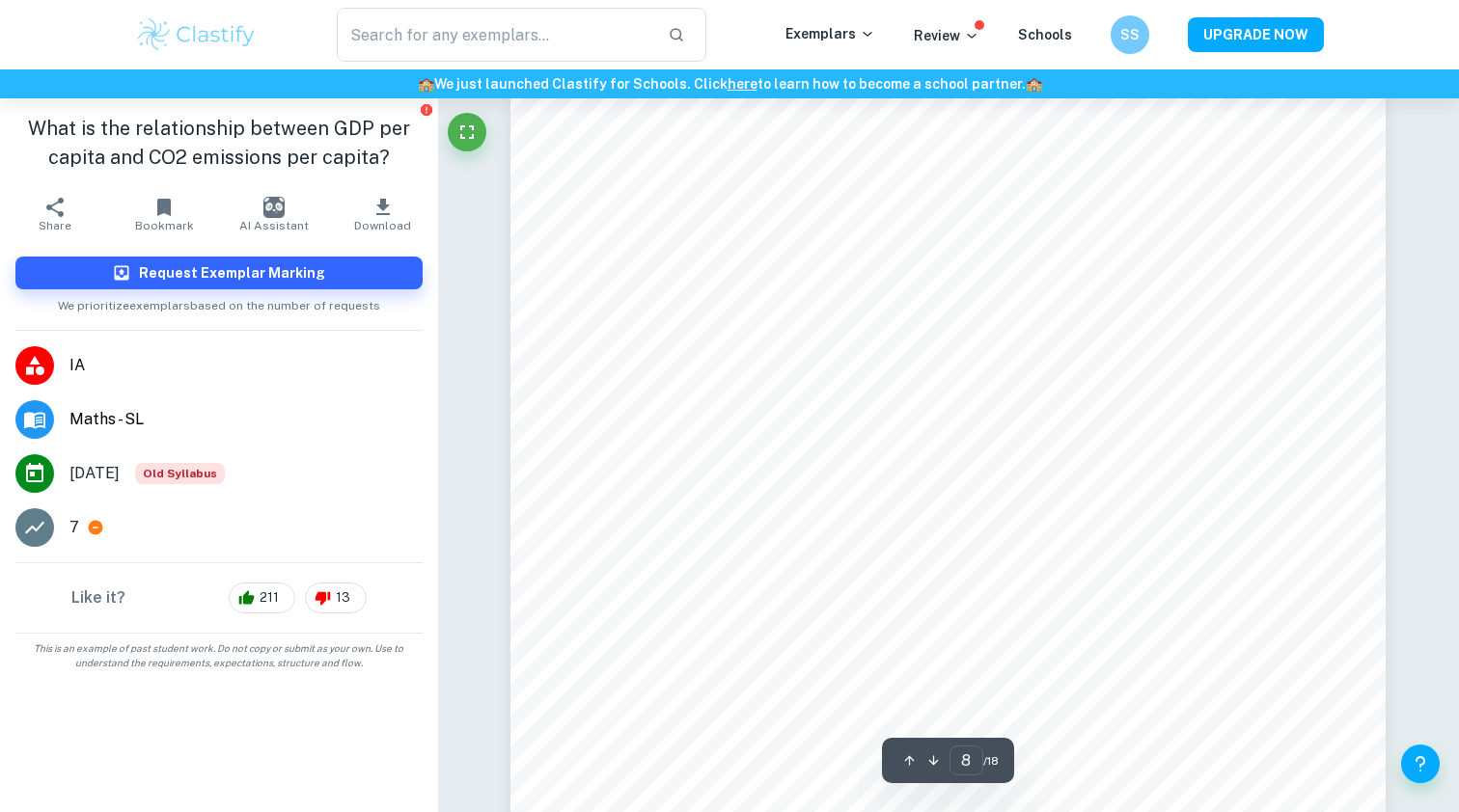
scroll to position [9707, 1]
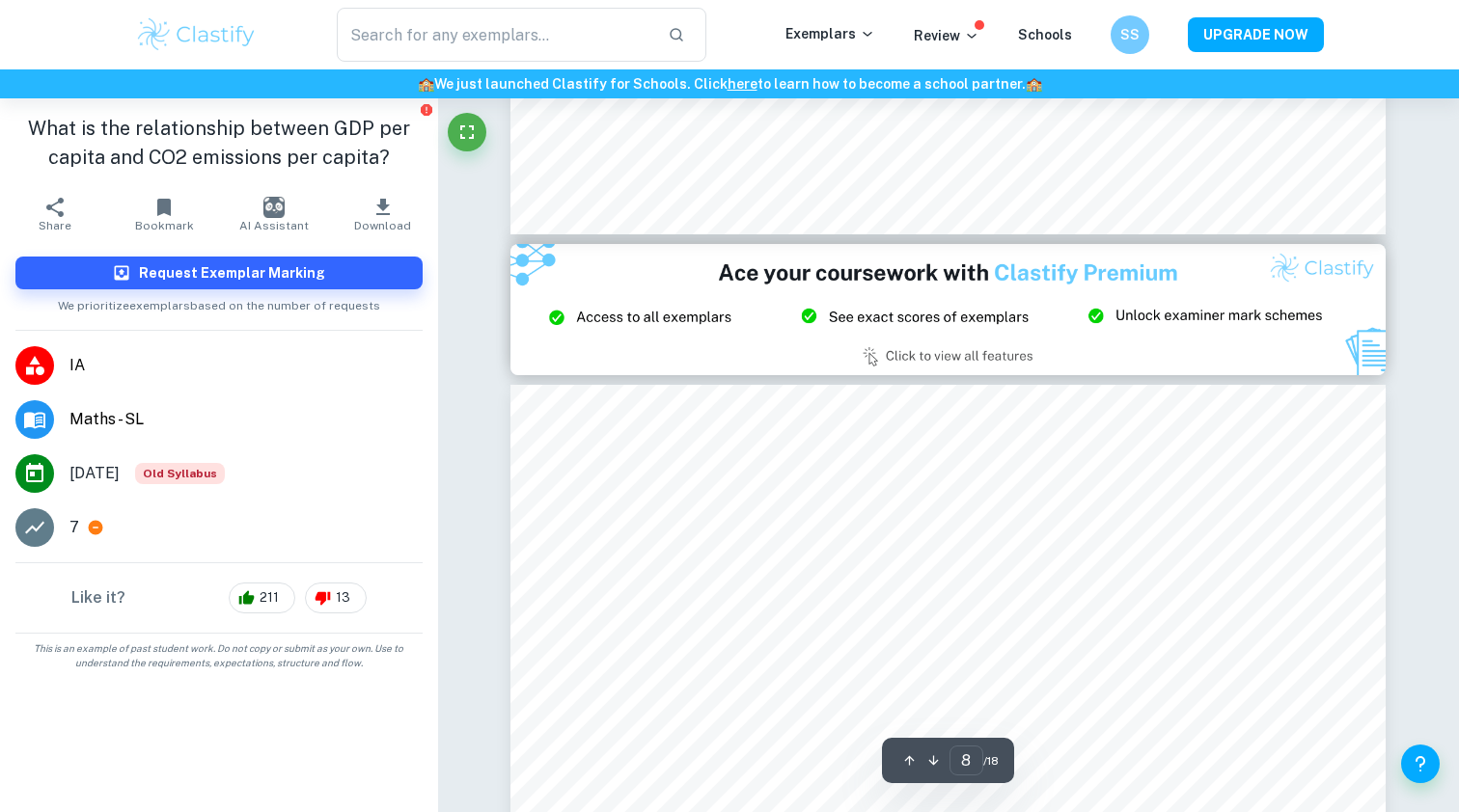
type input "9"
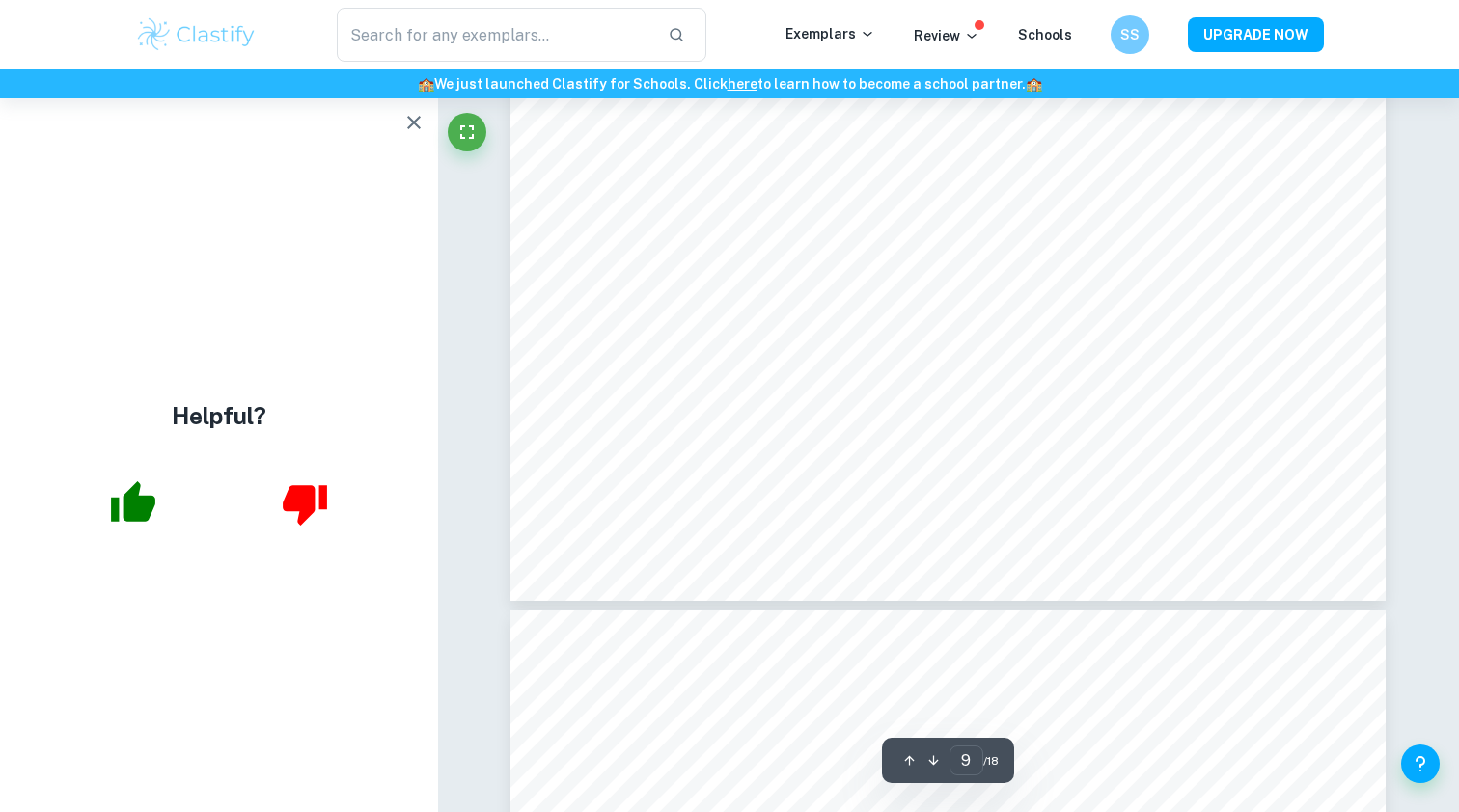
scroll to position [11223, 0]
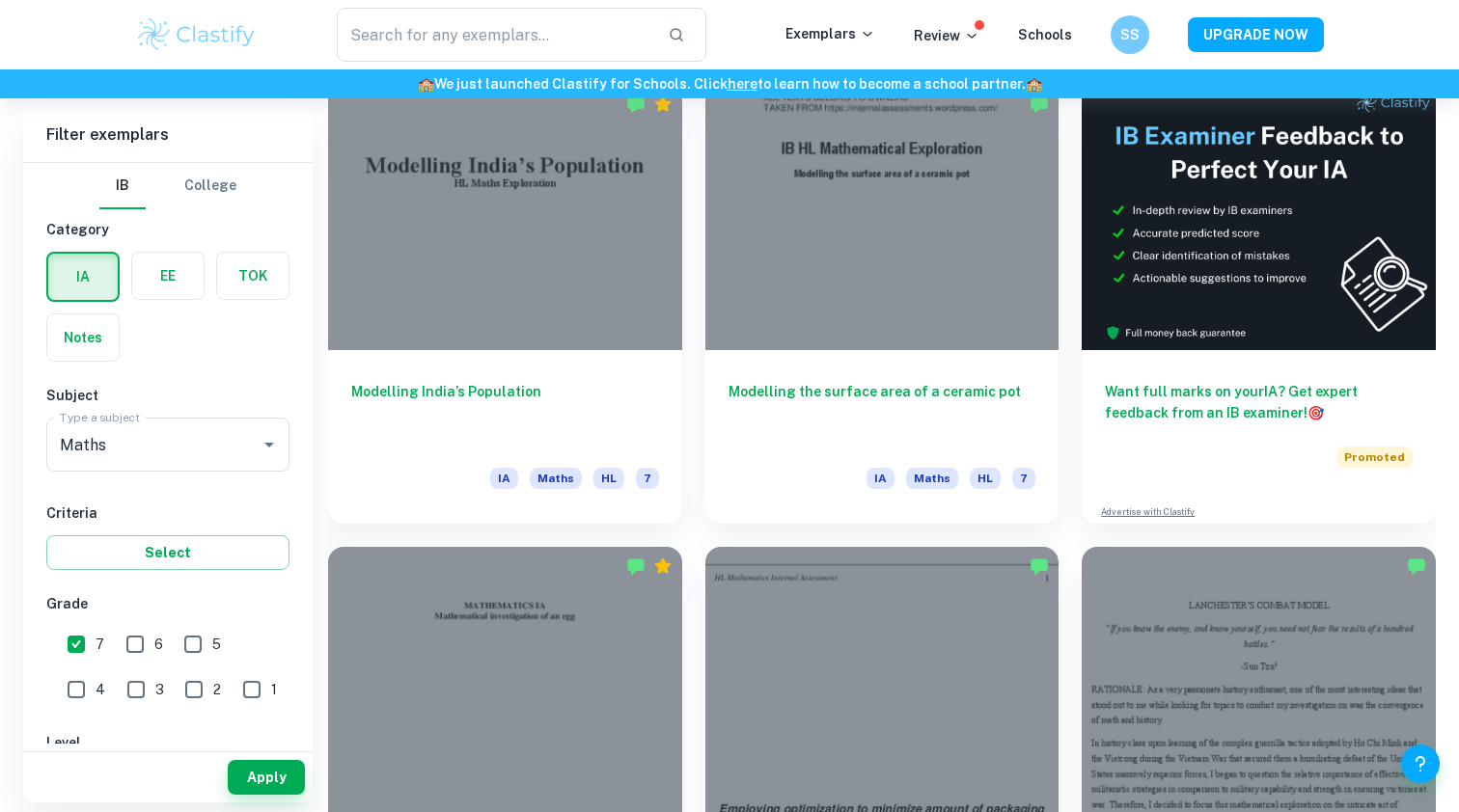
scroll to position [799, 0]
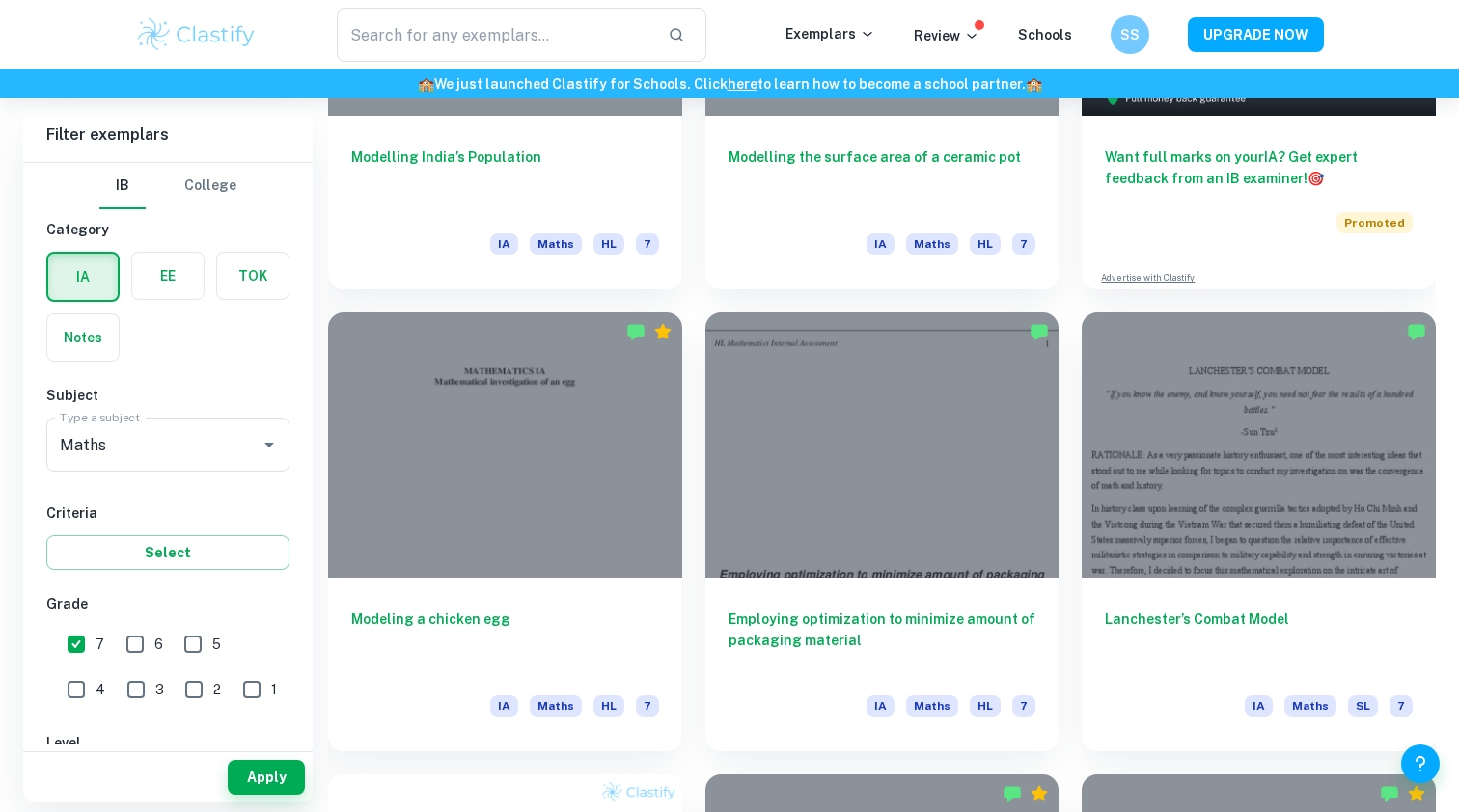
click at [244, 748] on div "Apply" at bounding box center [168, 773] width 289 height 59
click at [131, 655] on input "6" at bounding box center [135, 645] width 39 height 39
checkbox input "true"
click at [258, 769] on button "Apply" at bounding box center [265, 778] width 77 height 35
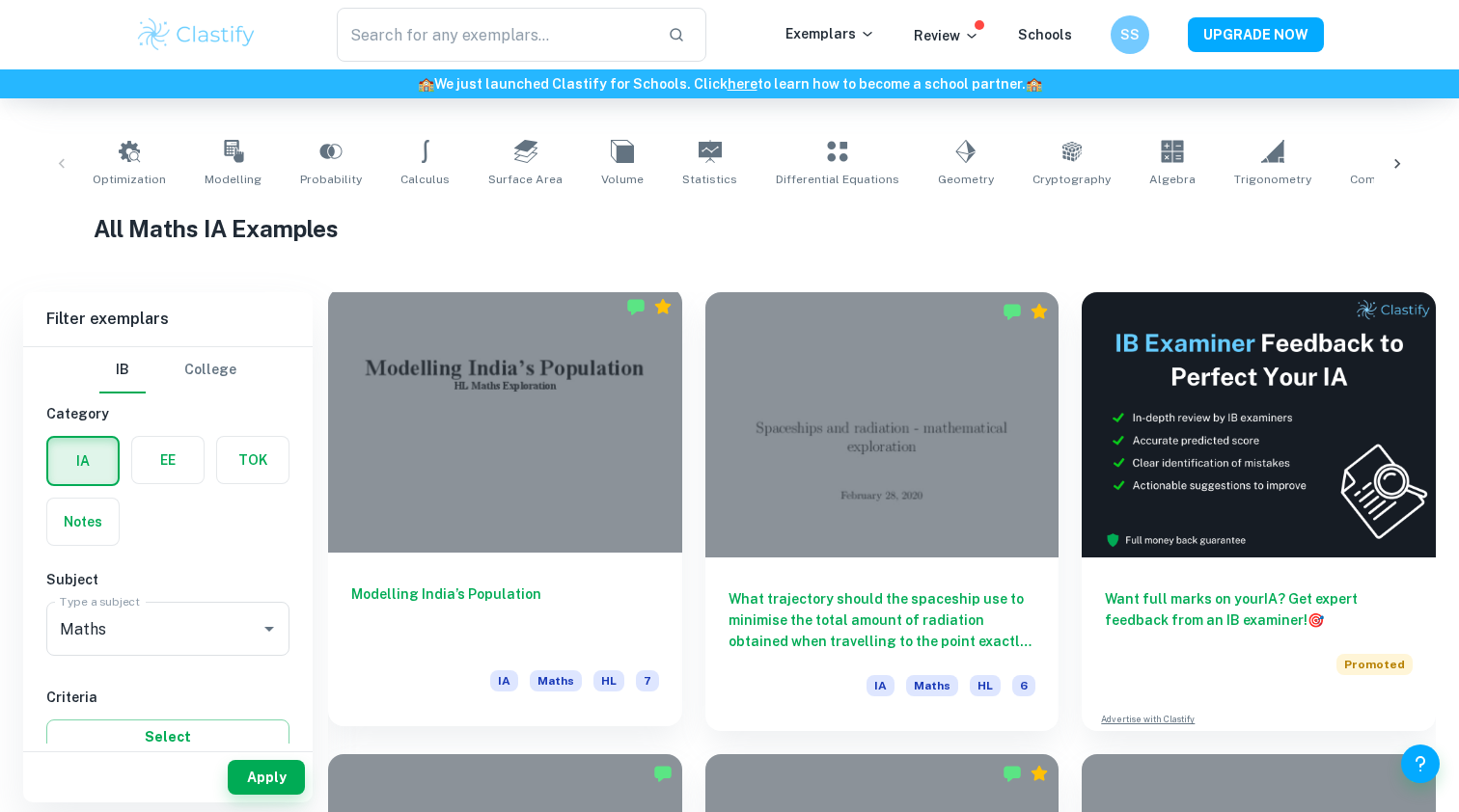
scroll to position [400, 0]
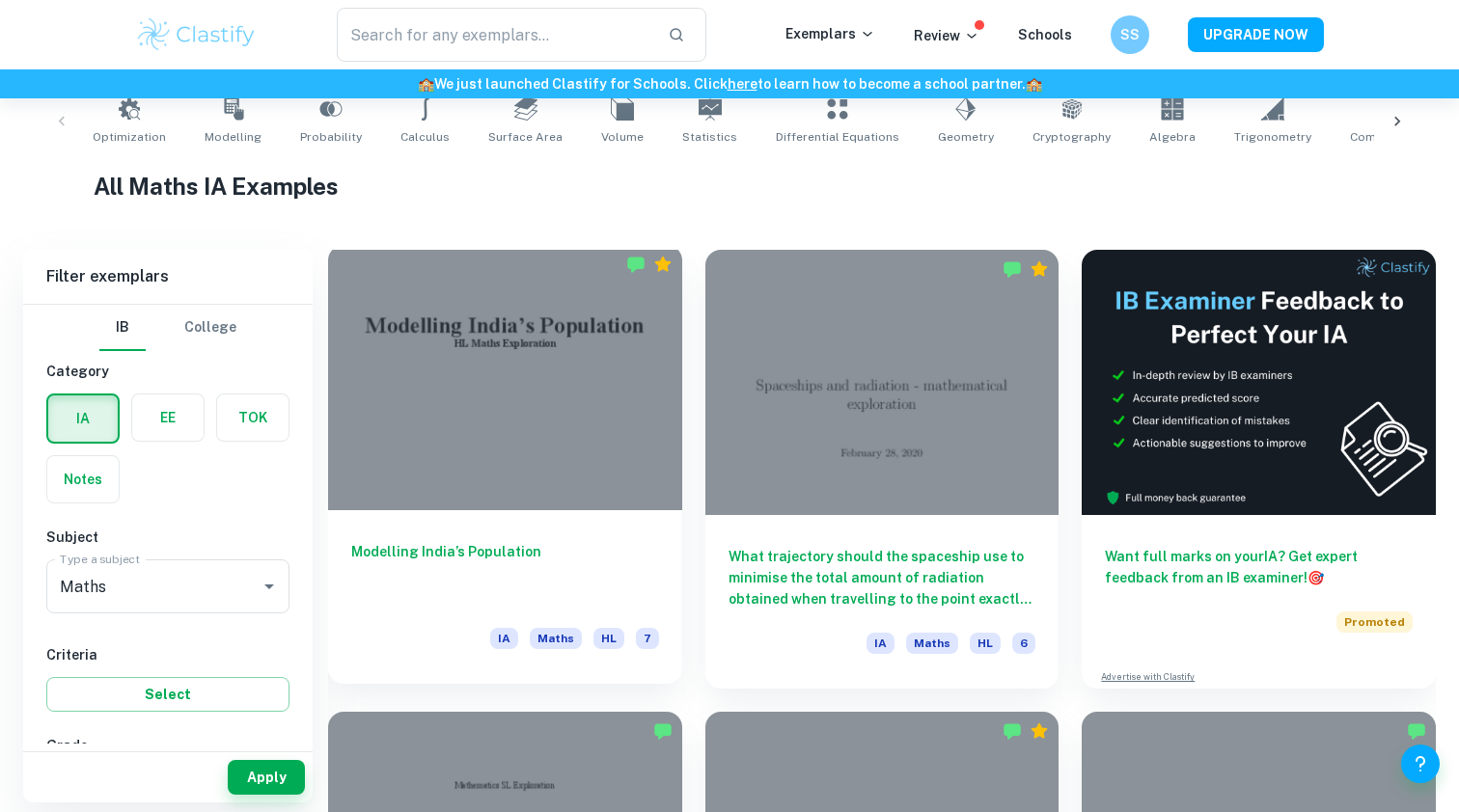
click at [509, 532] on div "Modelling India’s Population IA Maths HL 7" at bounding box center [505, 596] width 354 height 174
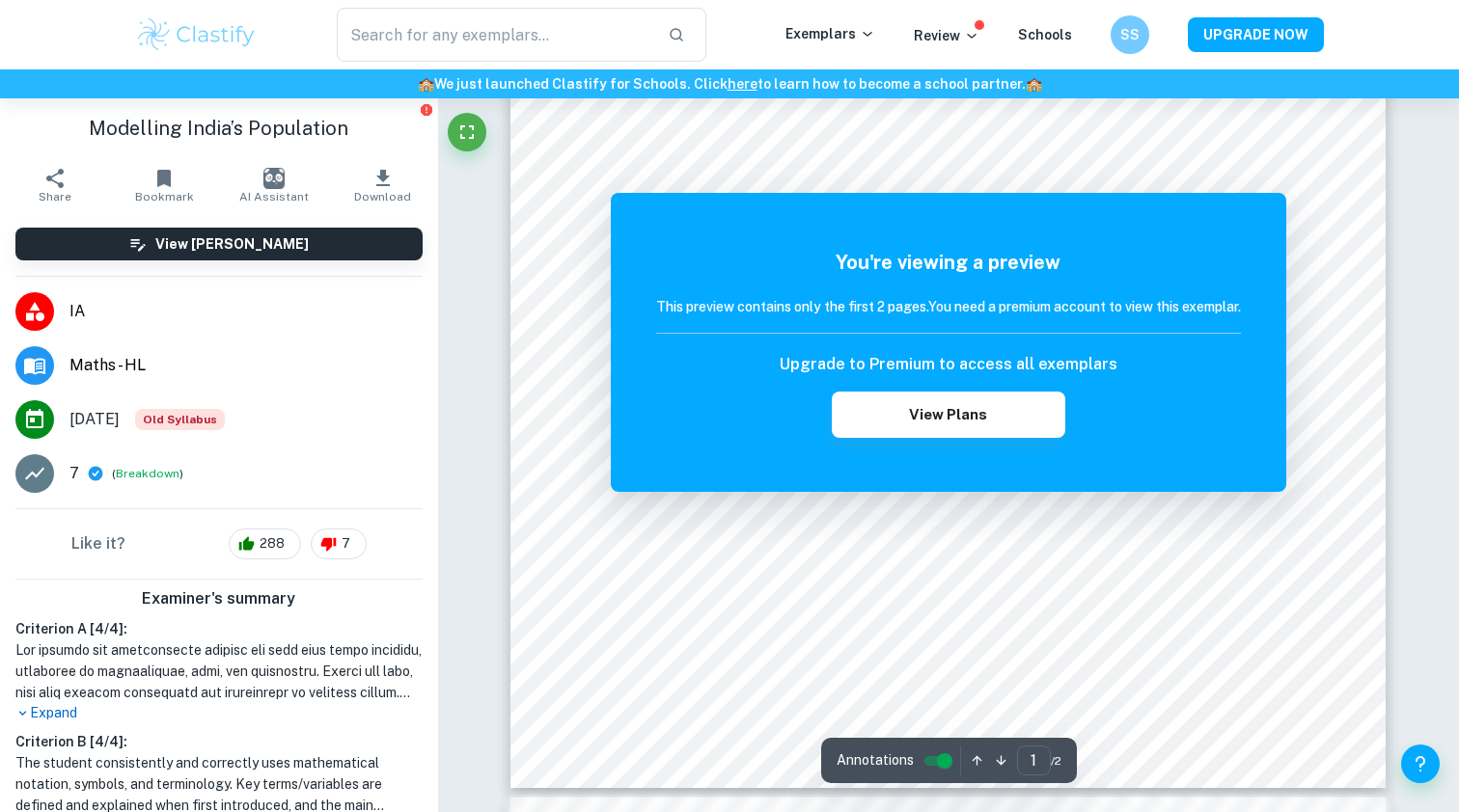
scroll to position [866, 0]
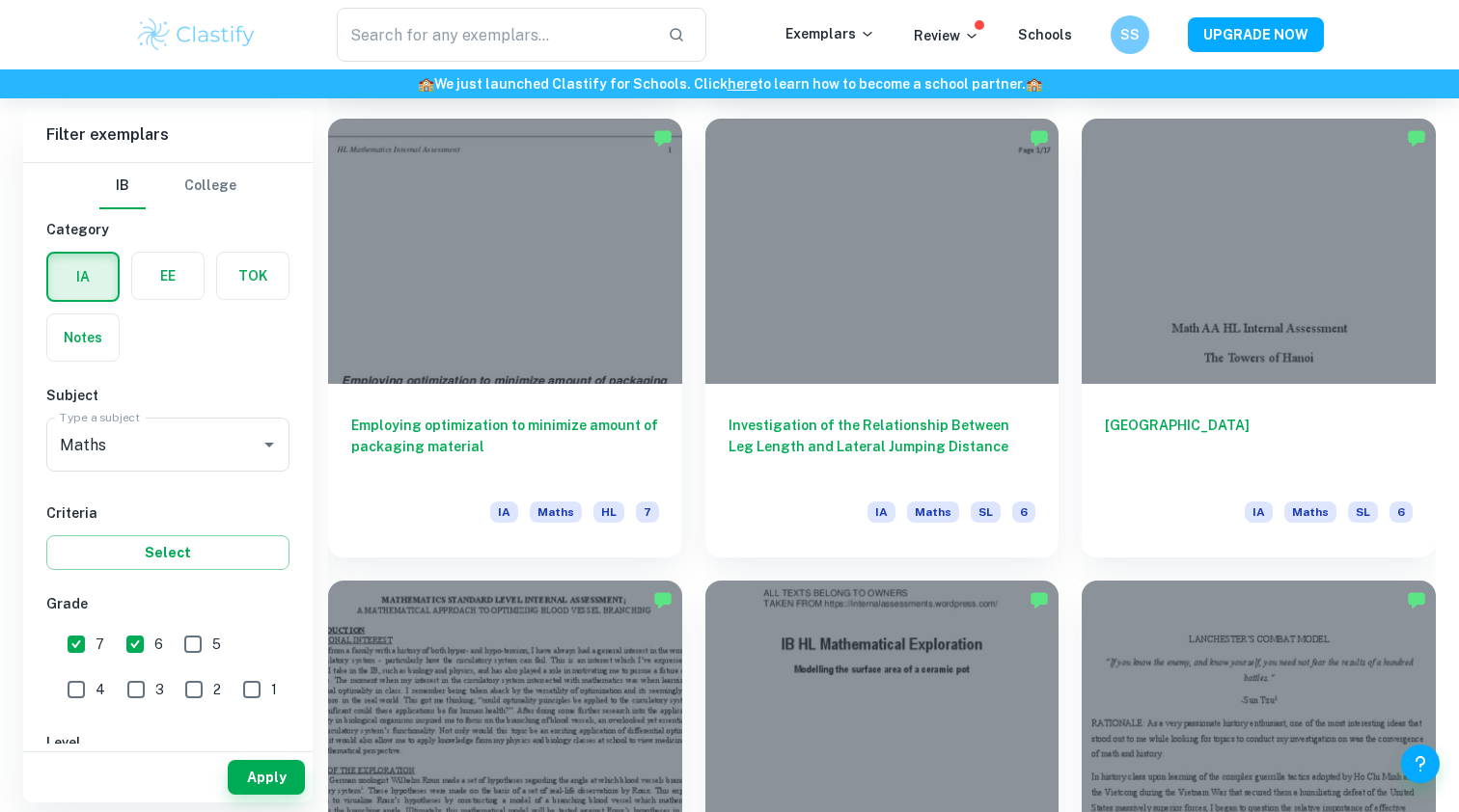
scroll to position [2417, 0]
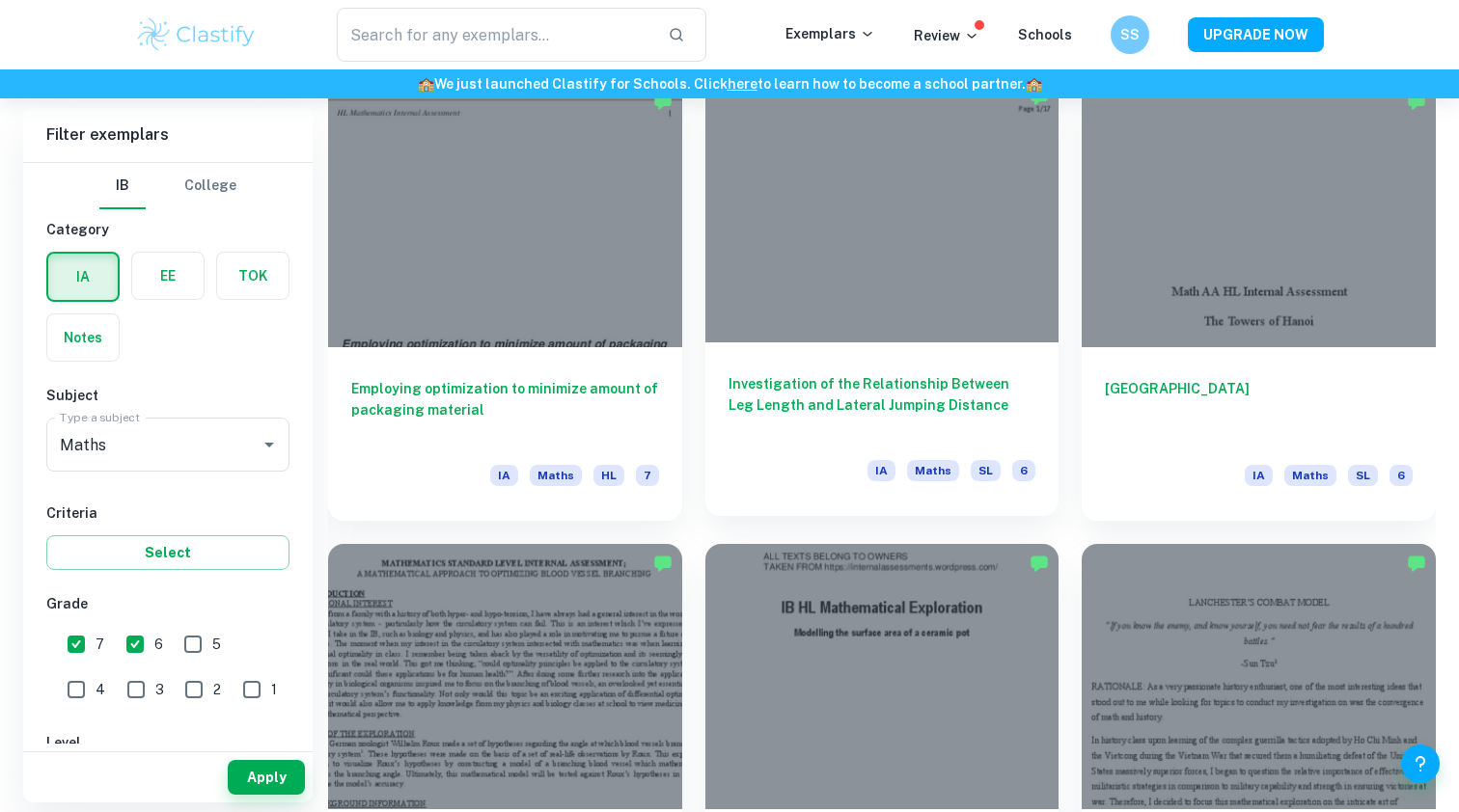
click at [876, 247] on div at bounding box center [882, 209] width 354 height 265
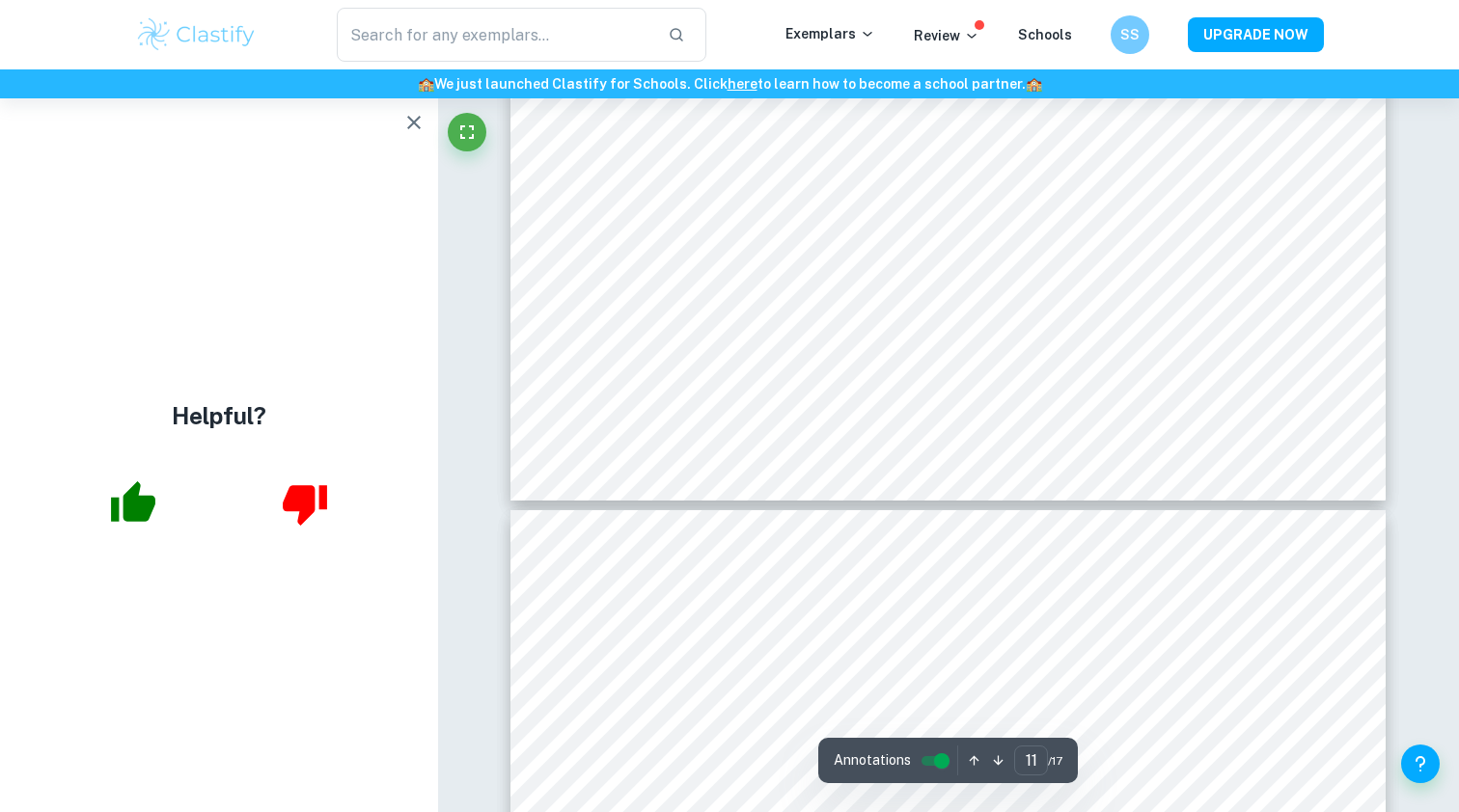
scroll to position [12605, 0]
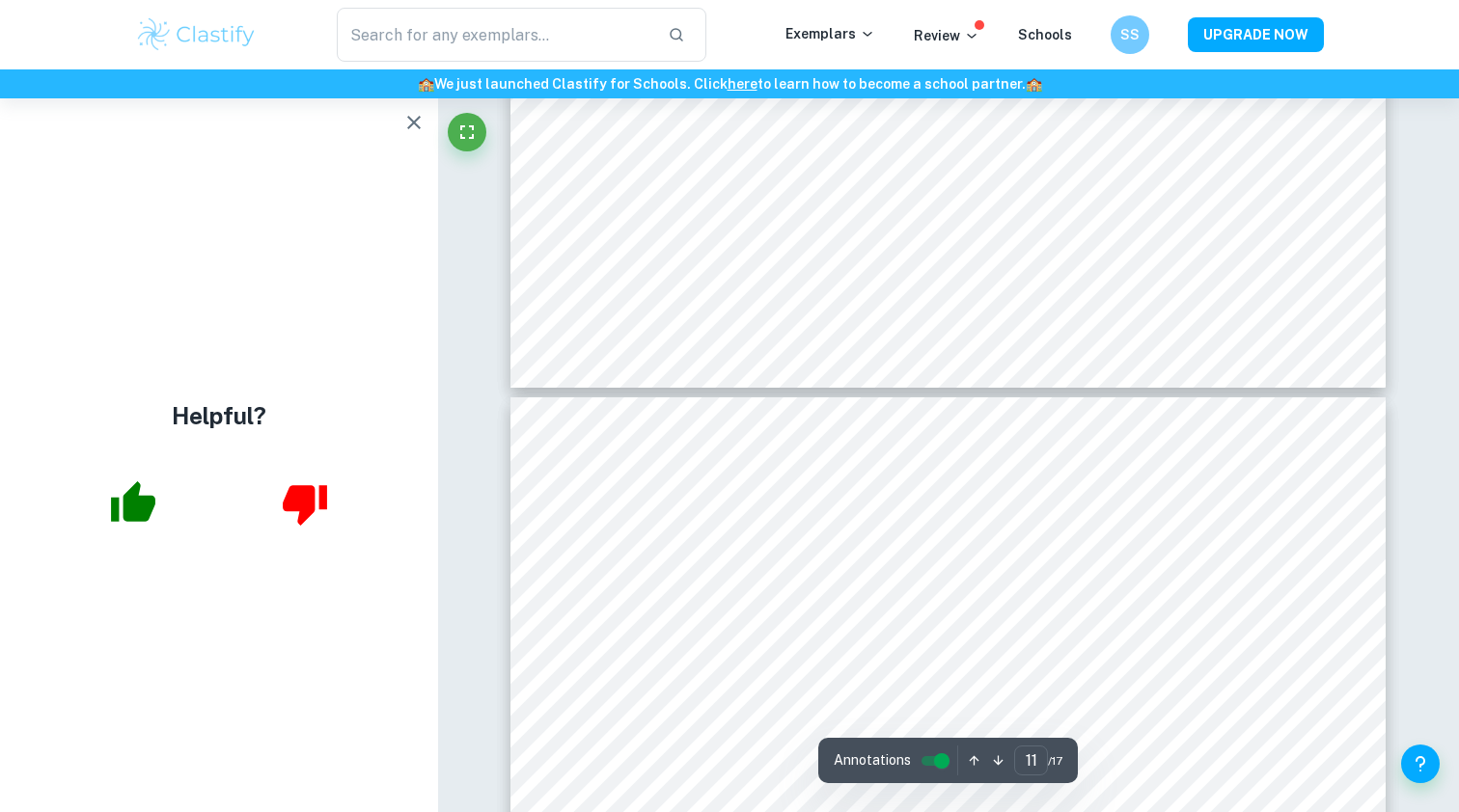
type input "12"
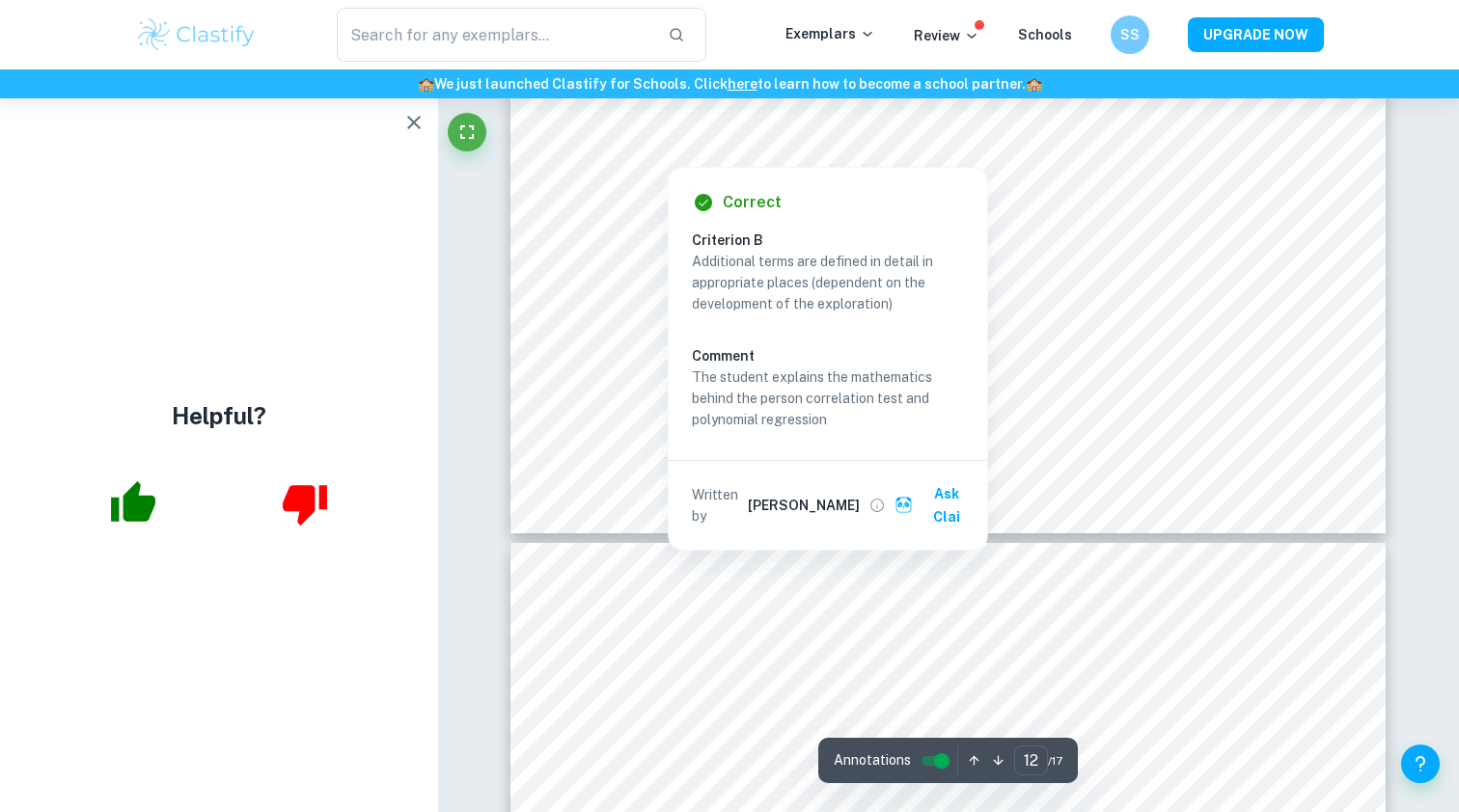
scroll to position [13705, 0]
